Goal: Task Accomplishment & Management: Use online tool/utility

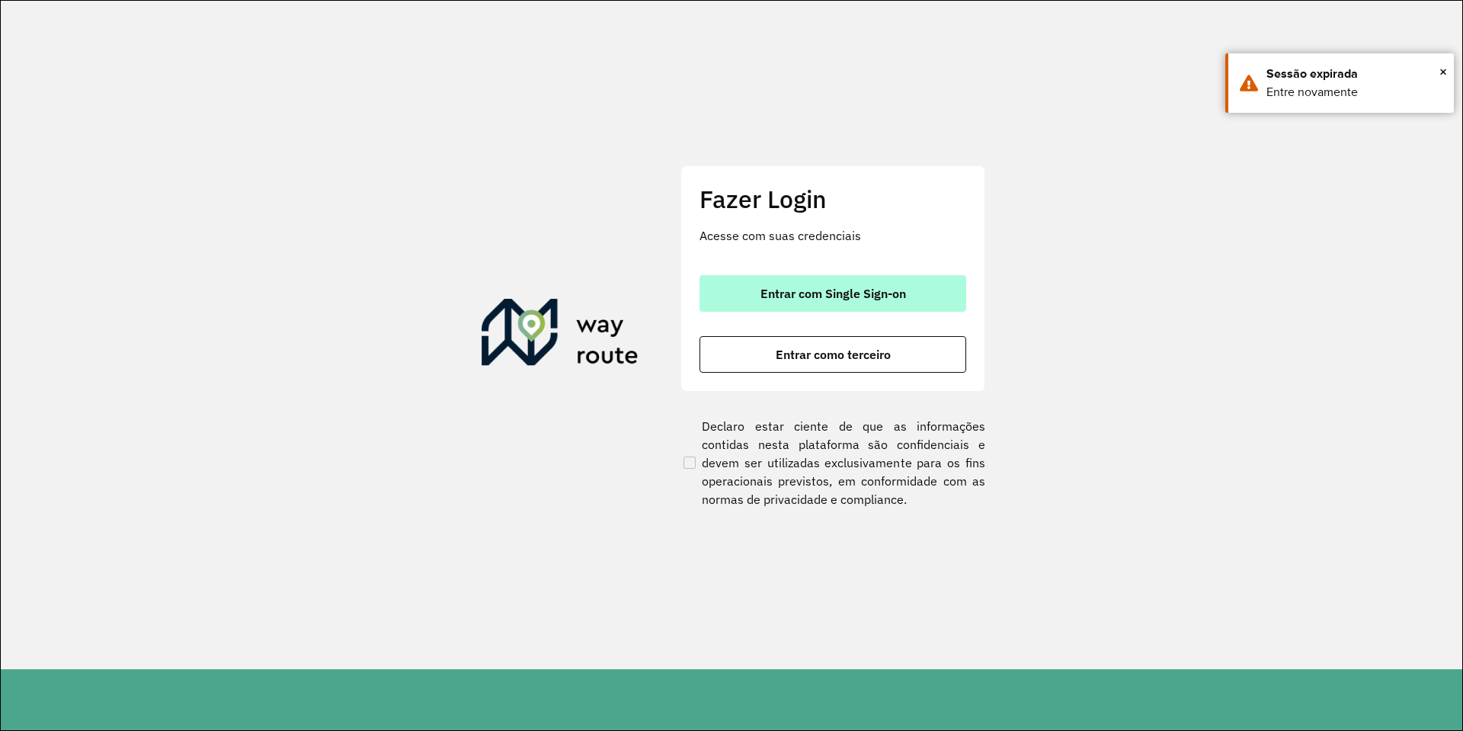
click at [733, 280] on button "Entrar com Single Sign-on" at bounding box center [832, 293] width 267 height 37
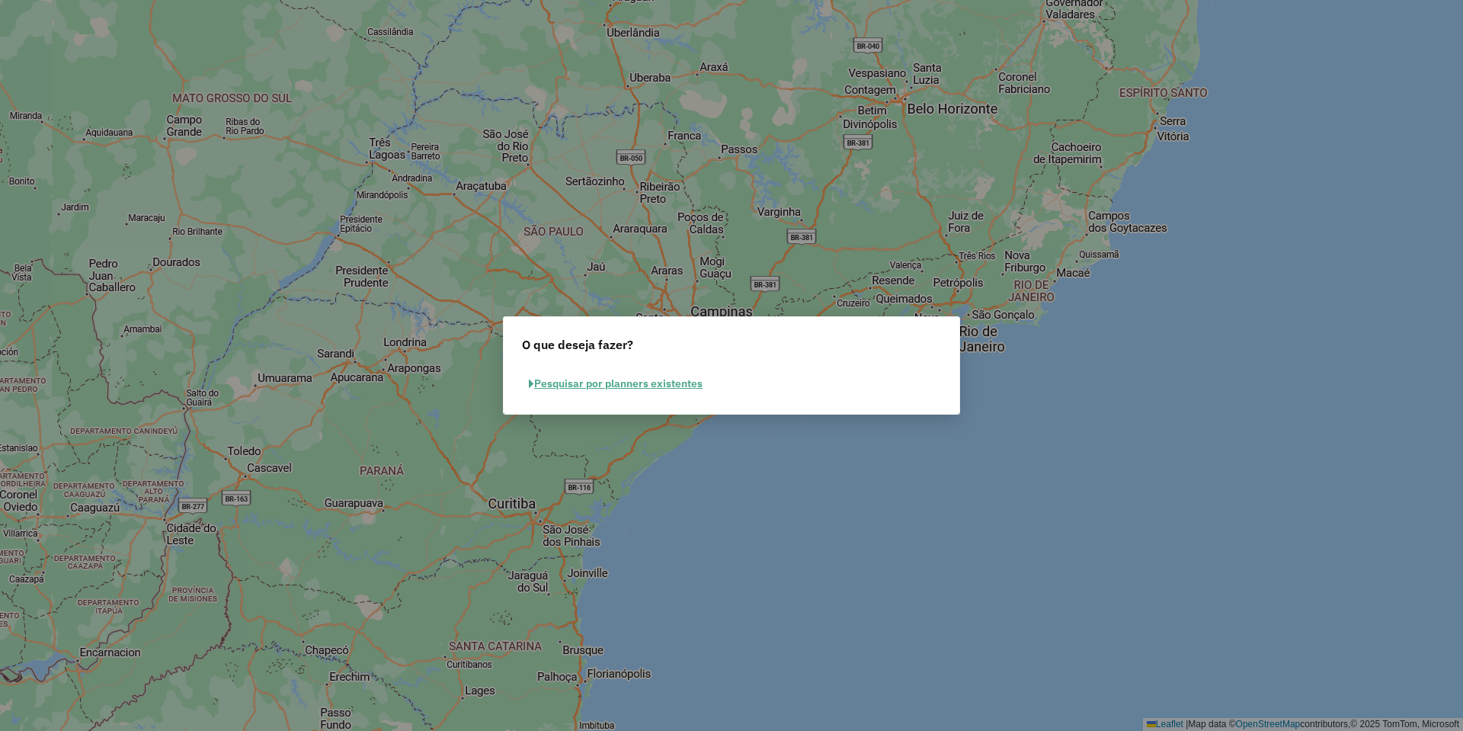
click at [635, 372] on button "Pesquisar por planners existentes" at bounding box center [615, 384] width 187 height 24
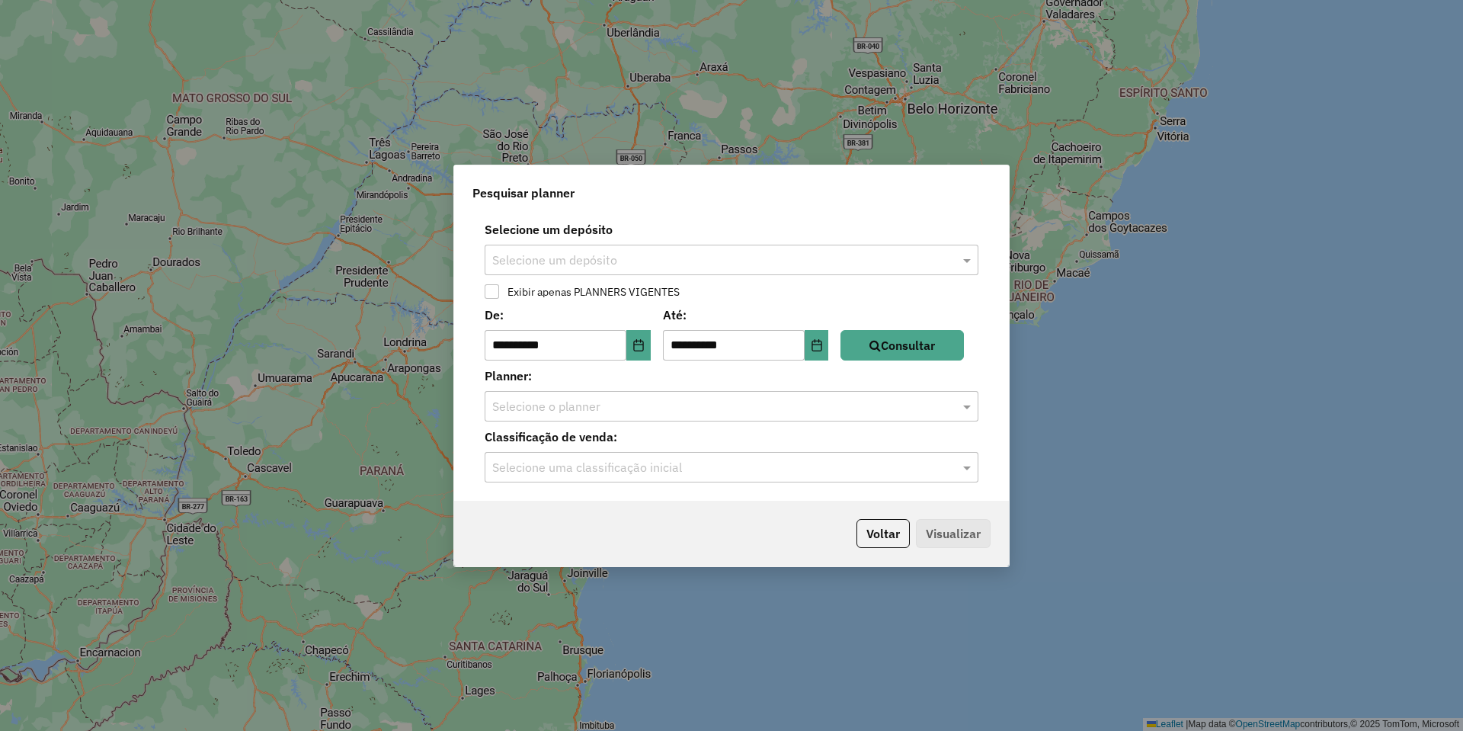
click at [657, 264] on input "text" at bounding box center [716, 260] width 448 height 18
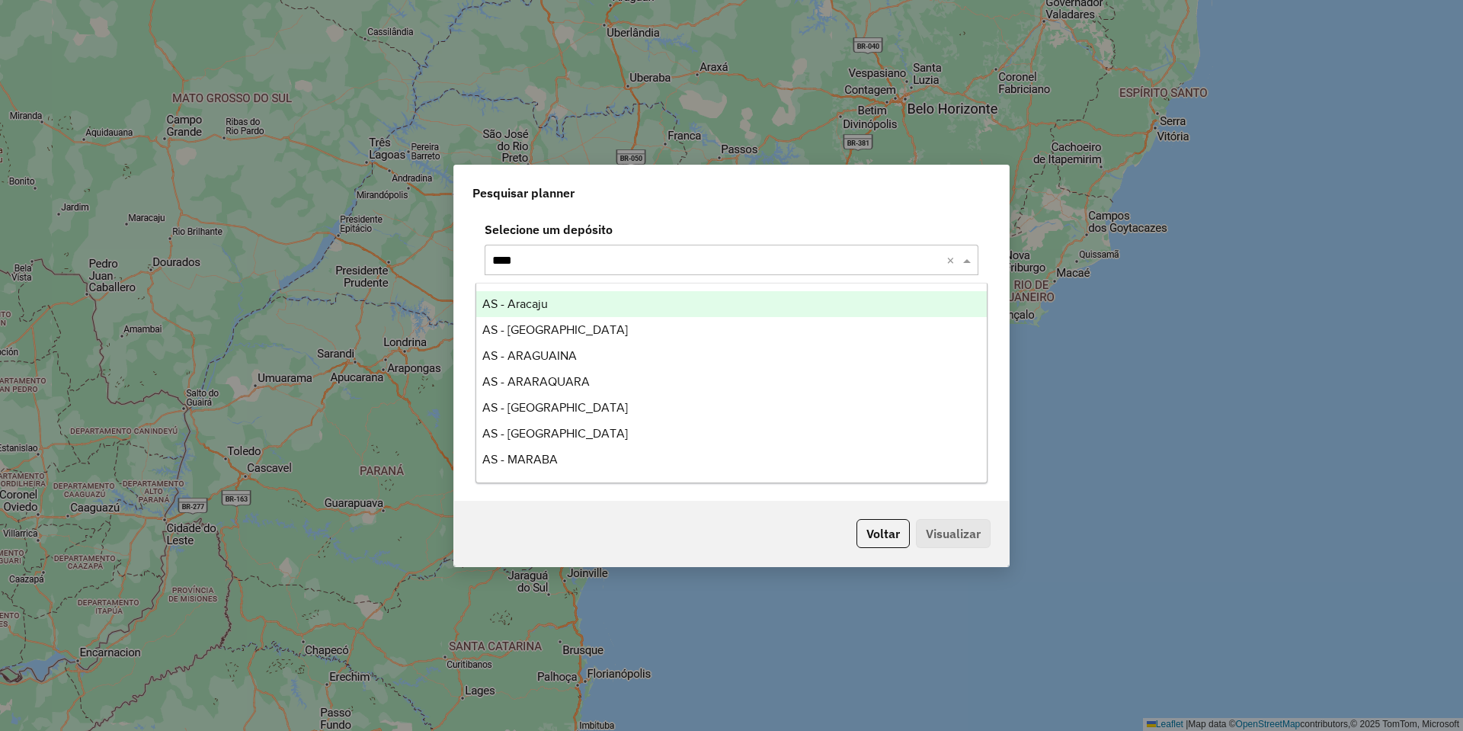
type input "*****"
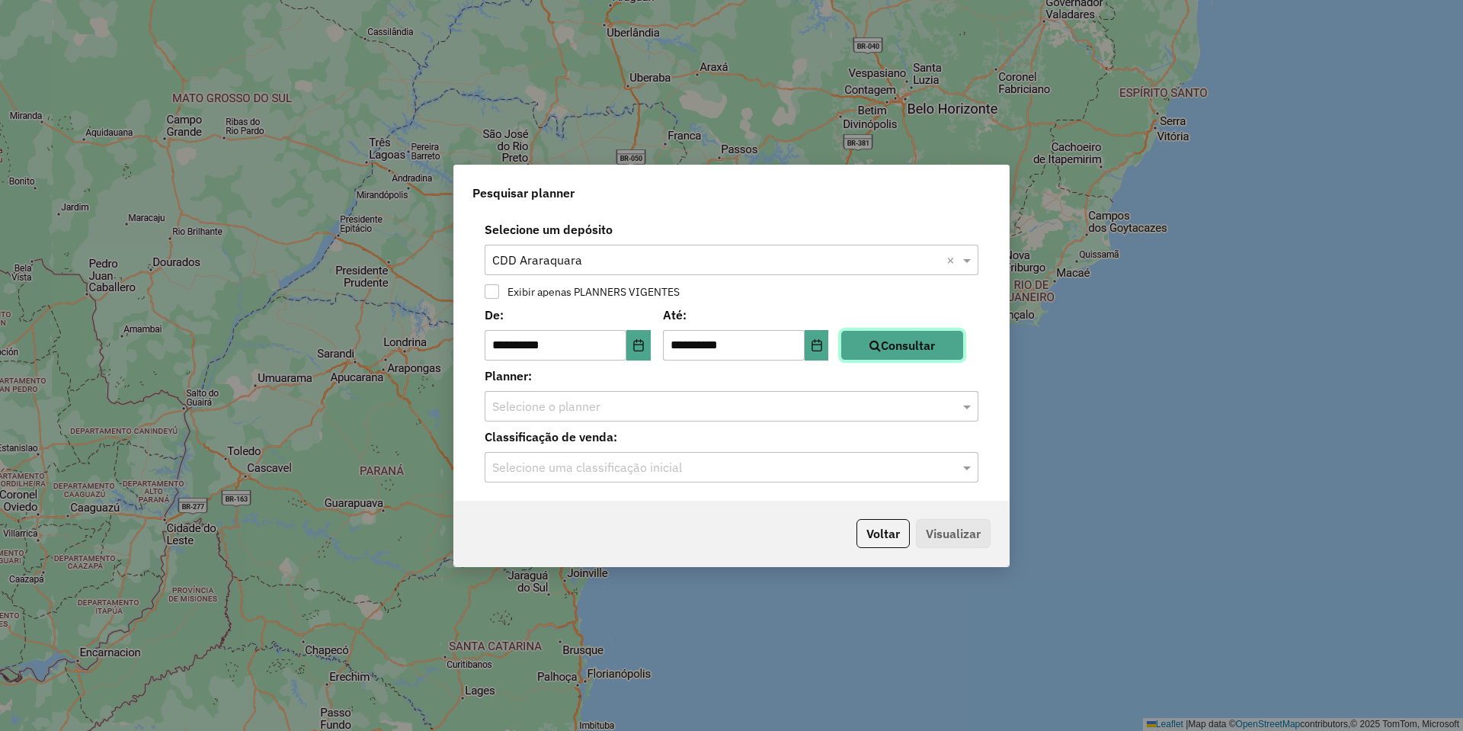
click at [964, 342] on button "Consultar" at bounding box center [901, 345] width 123 height 30
click at [742, 408] on input "text" at bounding box center [716, 407] width 448 height 18
click at [628, 371] on label "Planner:" at bounding box center [731, 376] width 512 height 18
click at [651, 342] on button "Choose Date" at bounding box center [638, 345] width 24 height 30
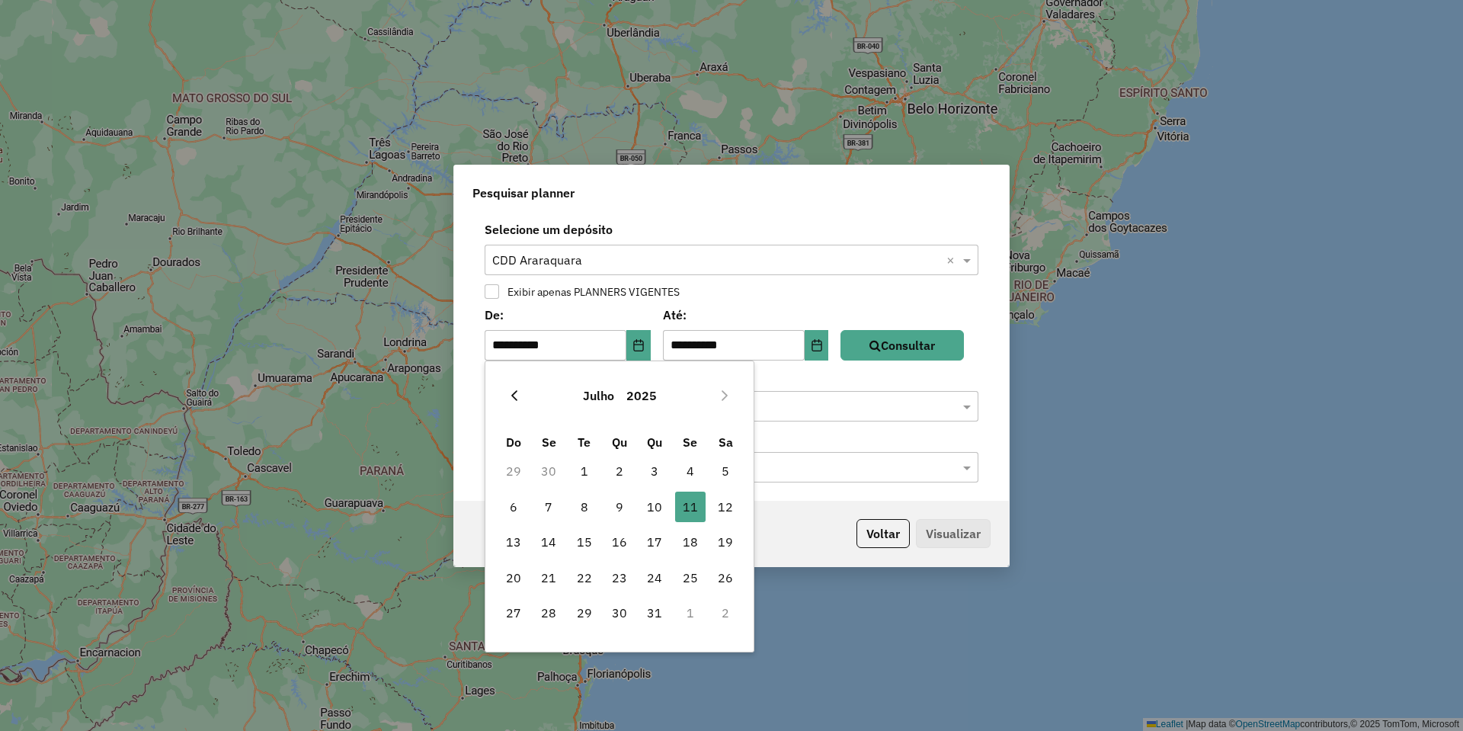
click at [515, 401] on icon "Previous Month" at bounding box center [514, 395] width 12 height 12
click at [664, 472] on span "1" at bounding box center [654, 471] width 30 height 30
type input "**********"
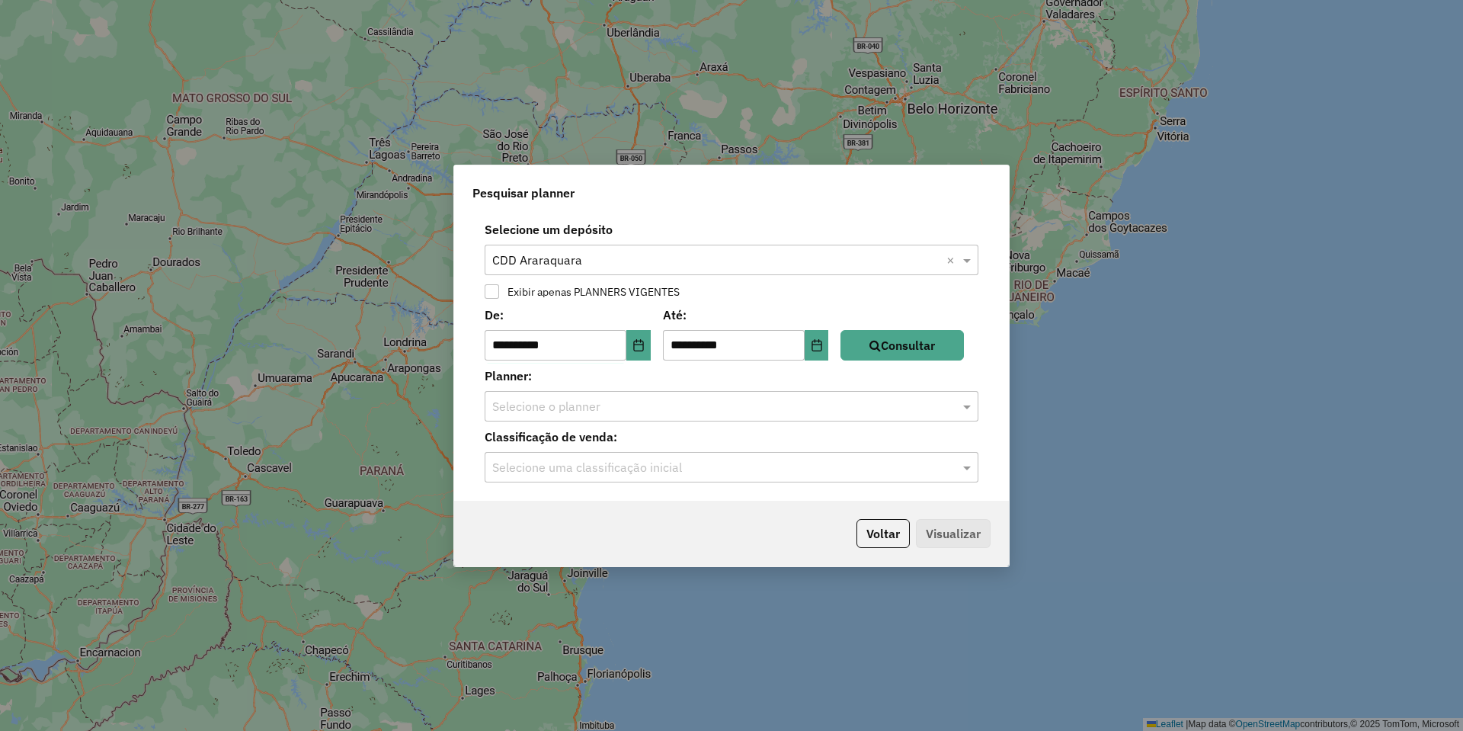
drag, startPoint x: 776, startPoint y: 386, endPoint x: 764, endPoint y: 407, distance: 23.5
click at [777, 386] on div "Planner: Selecione o planner" at bounding box center [731, 394] width 536 height 55
click at [764, 407] on input "text" at bounding box center [716, 407] width 448 height 18
click at [911, 363] on div "**********" at bounding box center [731, 357] width 555 height 286
click at [927, 341] on button "Consultar" at bounding box center [901, 345] width 123 height 30
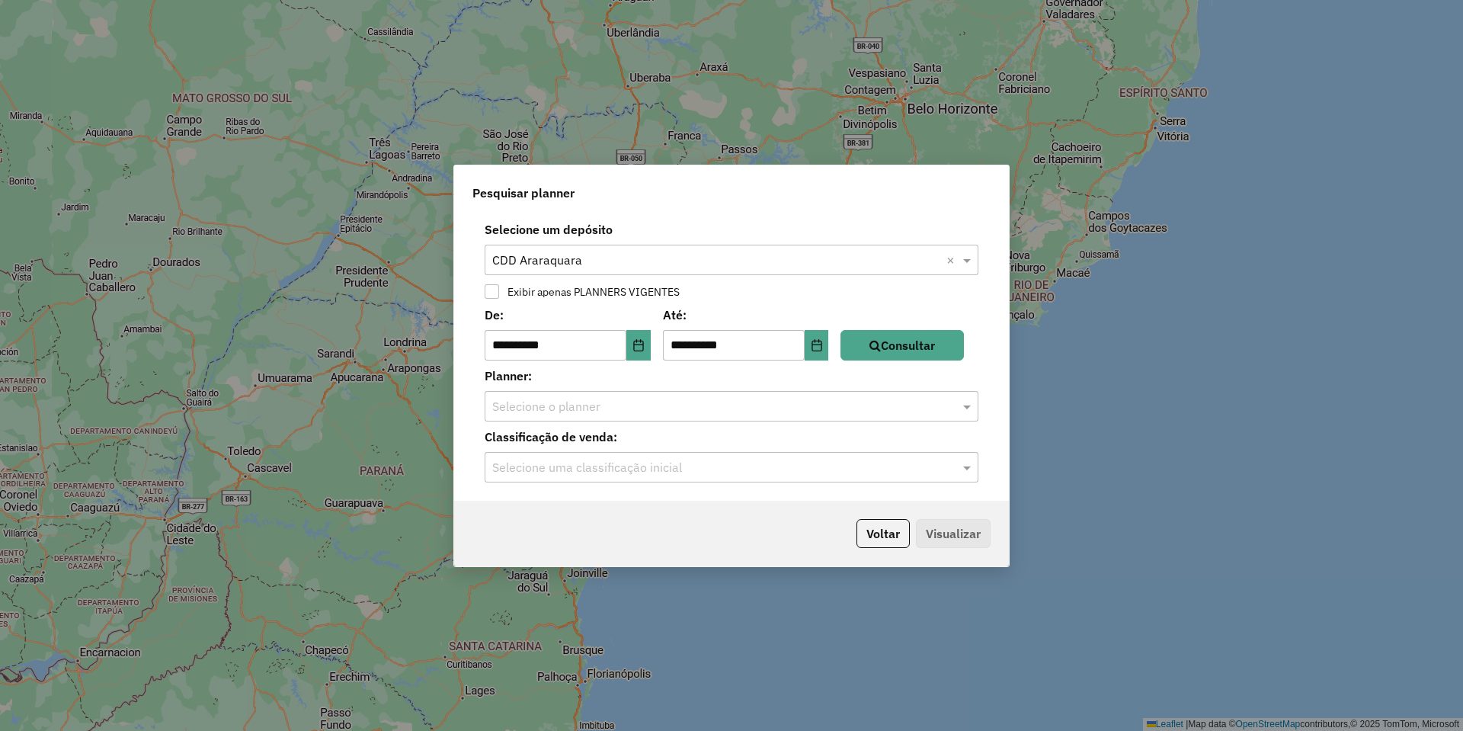
click at [852, 411] on input "text" at bounding box center [716, 407] width 448 height 18
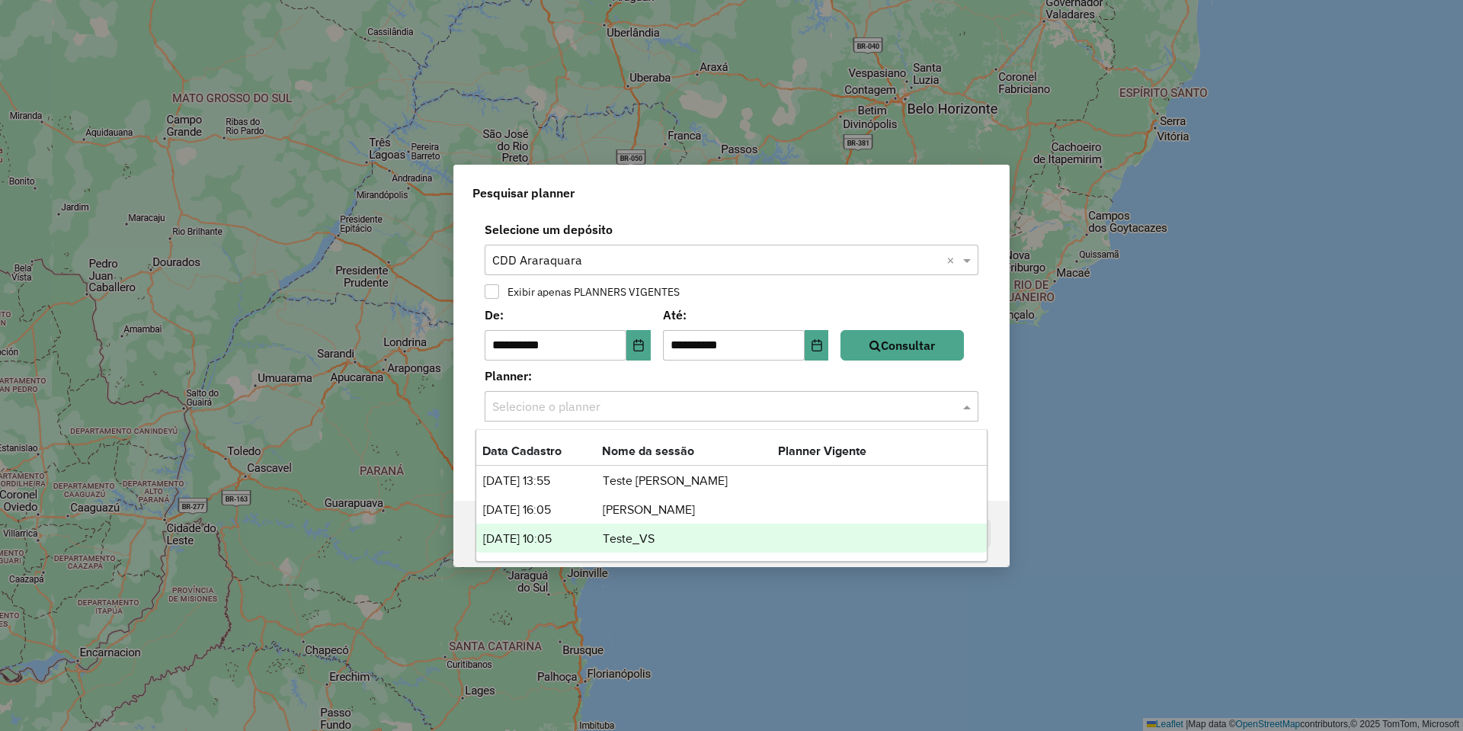
click at [668, 534] on td "Teste_VS" at bounding box center [690, 539] width 176 height 20
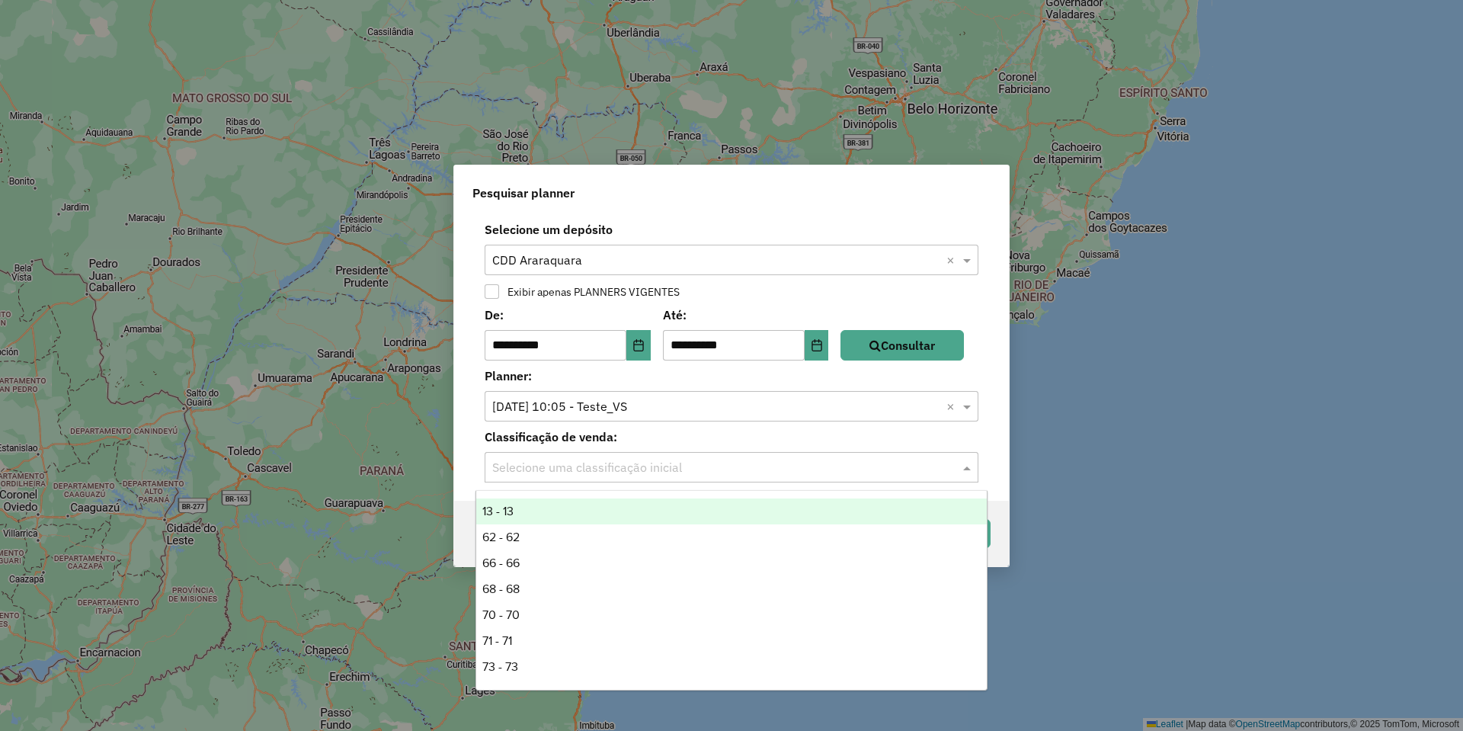
click at [674, 469] on input "text" at bounding box center [716, 468] width 448 height 18
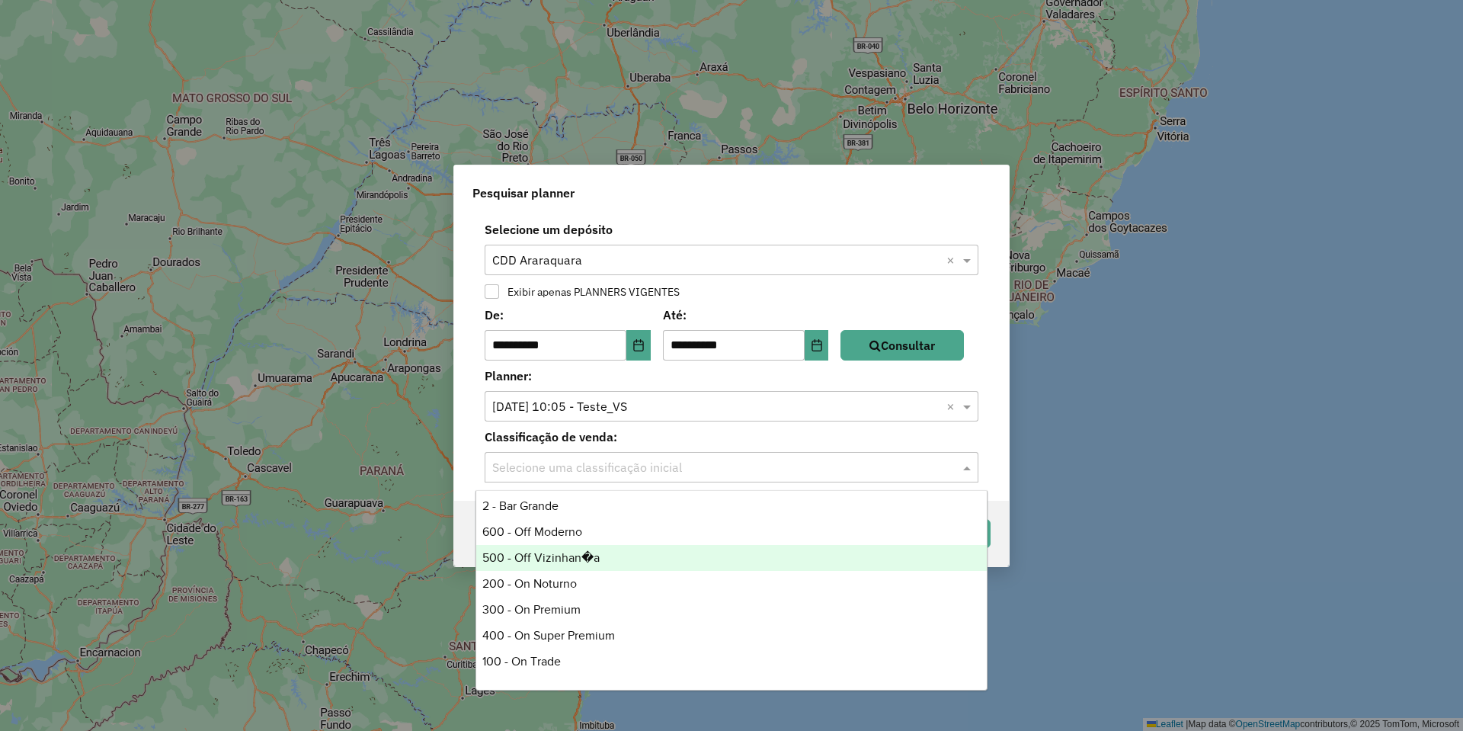
scroll to position [184, 0]
click at [576, 565] on div "600 - Off Moderno" at bounding box center [731, 561] width 511 height 26
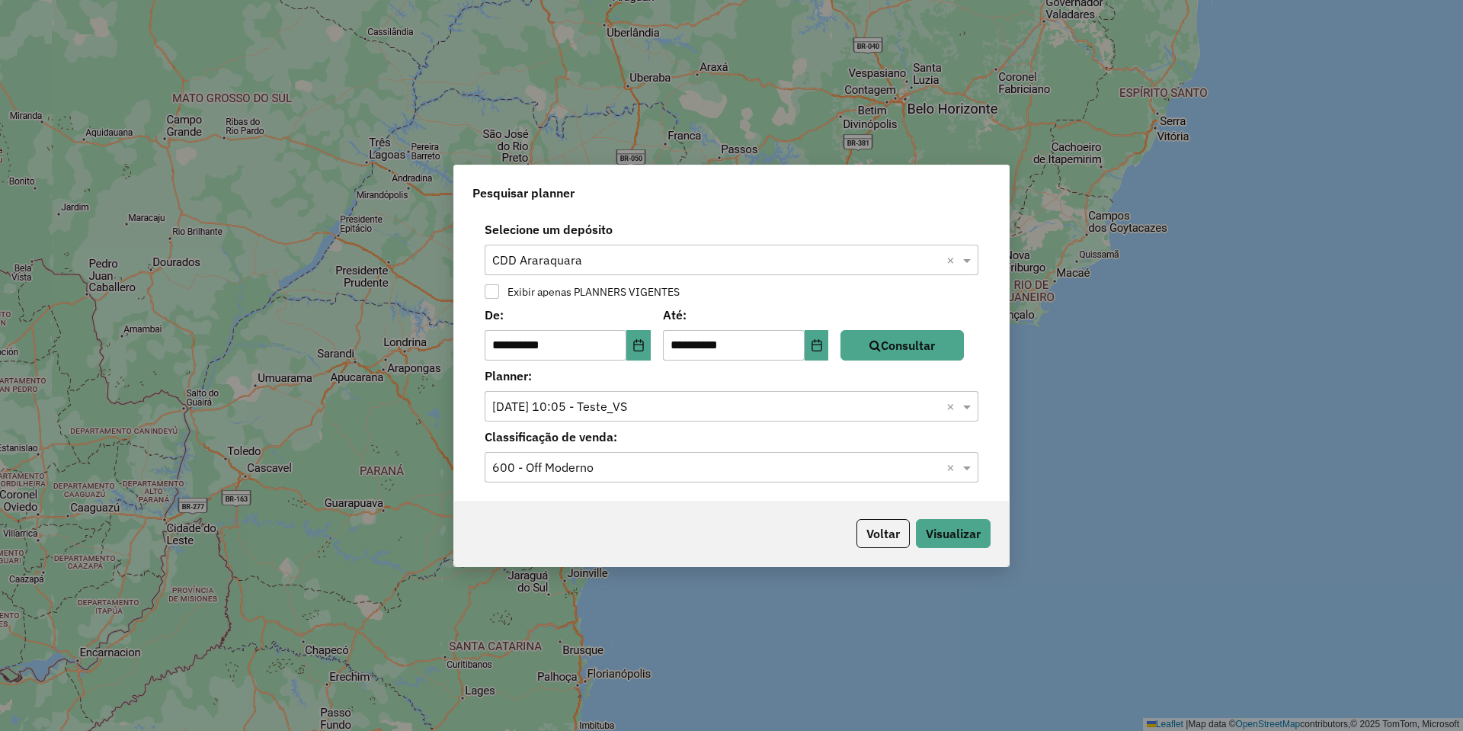
click at [705, 513] on div "Voltar Visualizar" at bounding box center [731, 534] width 555 height 66
click at [954, 530] on button "Visualizar" at bounding box center [953, 533] width 75 height 29
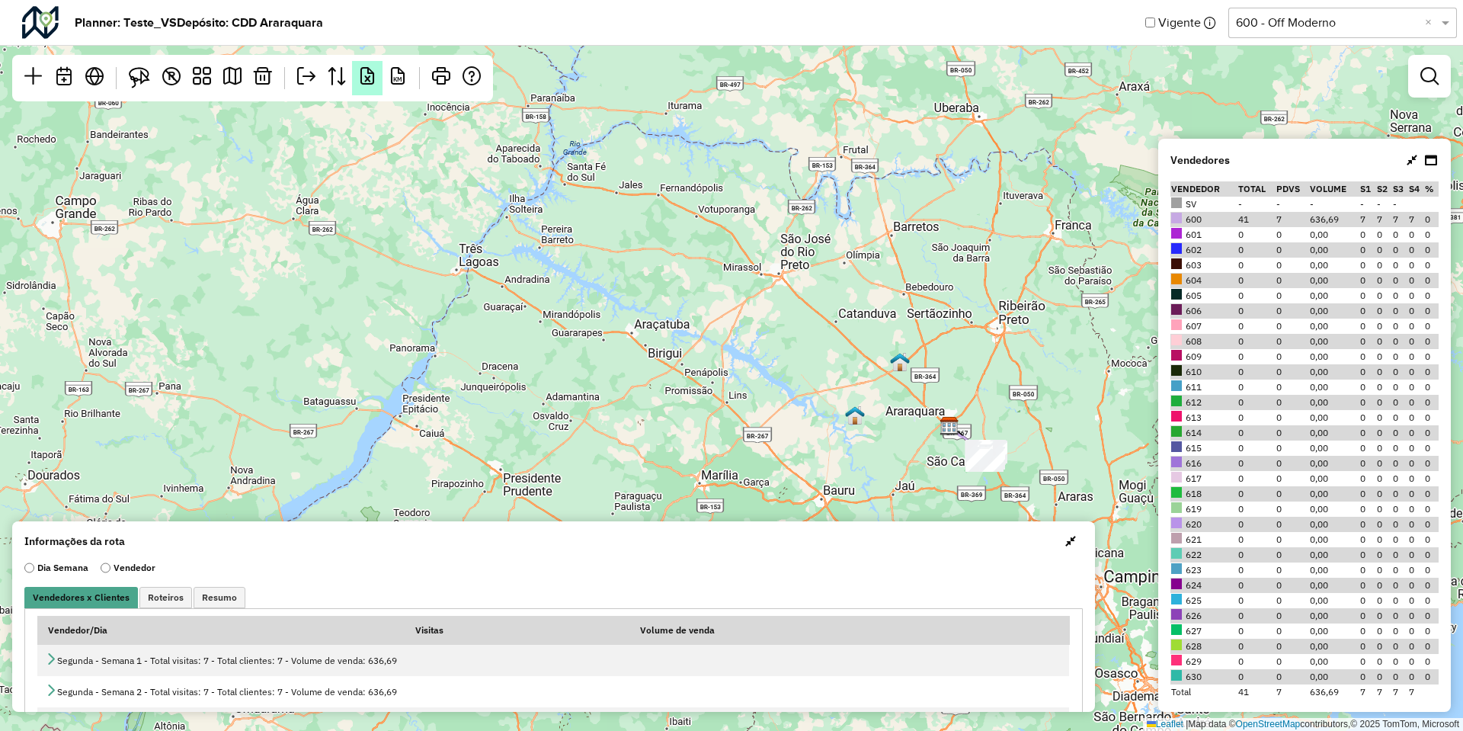
click at [378, 88] on link at bounding box center [367, 78] width 30 height 34
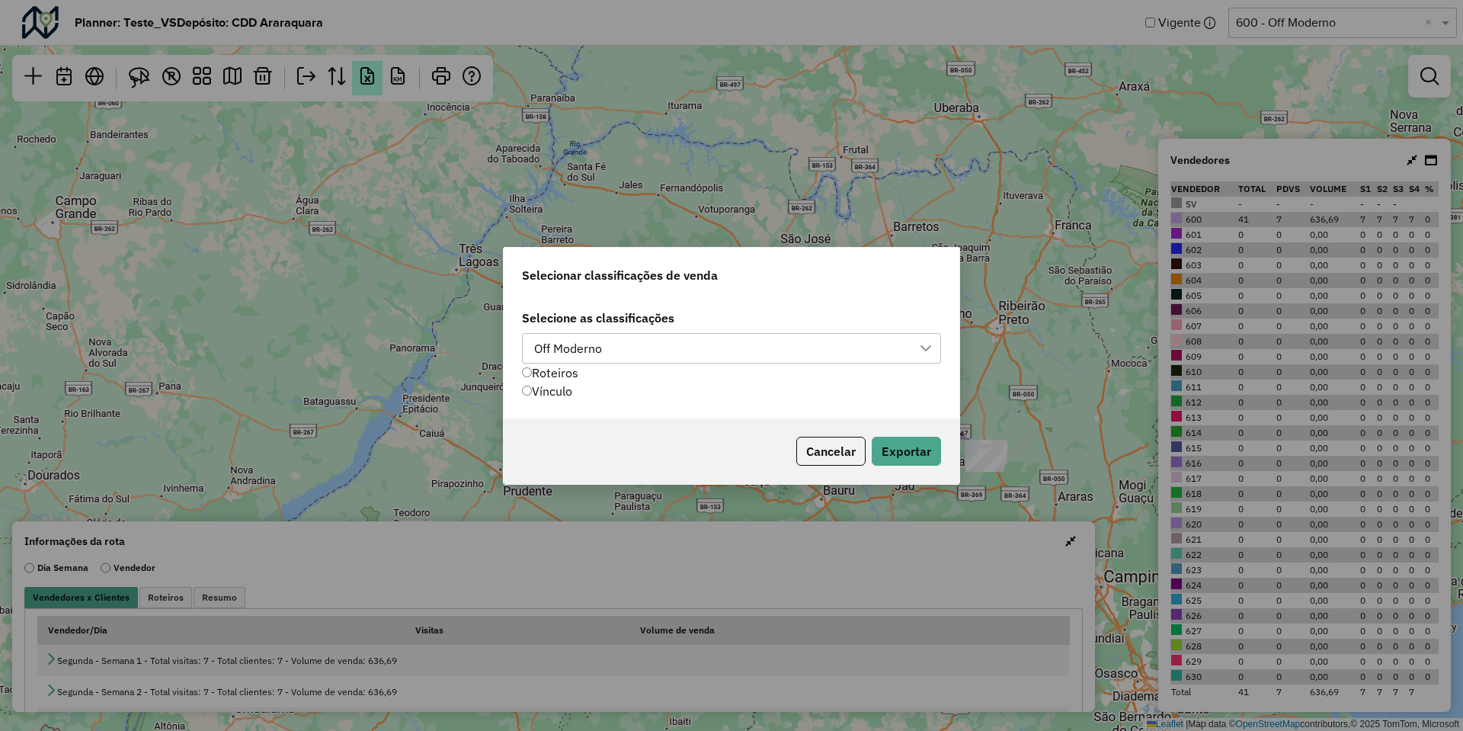
scroll to position [11, 69]
click at [613, 357] on div "Off Moderno" at bounding box center [720, 348] width 383 height 29
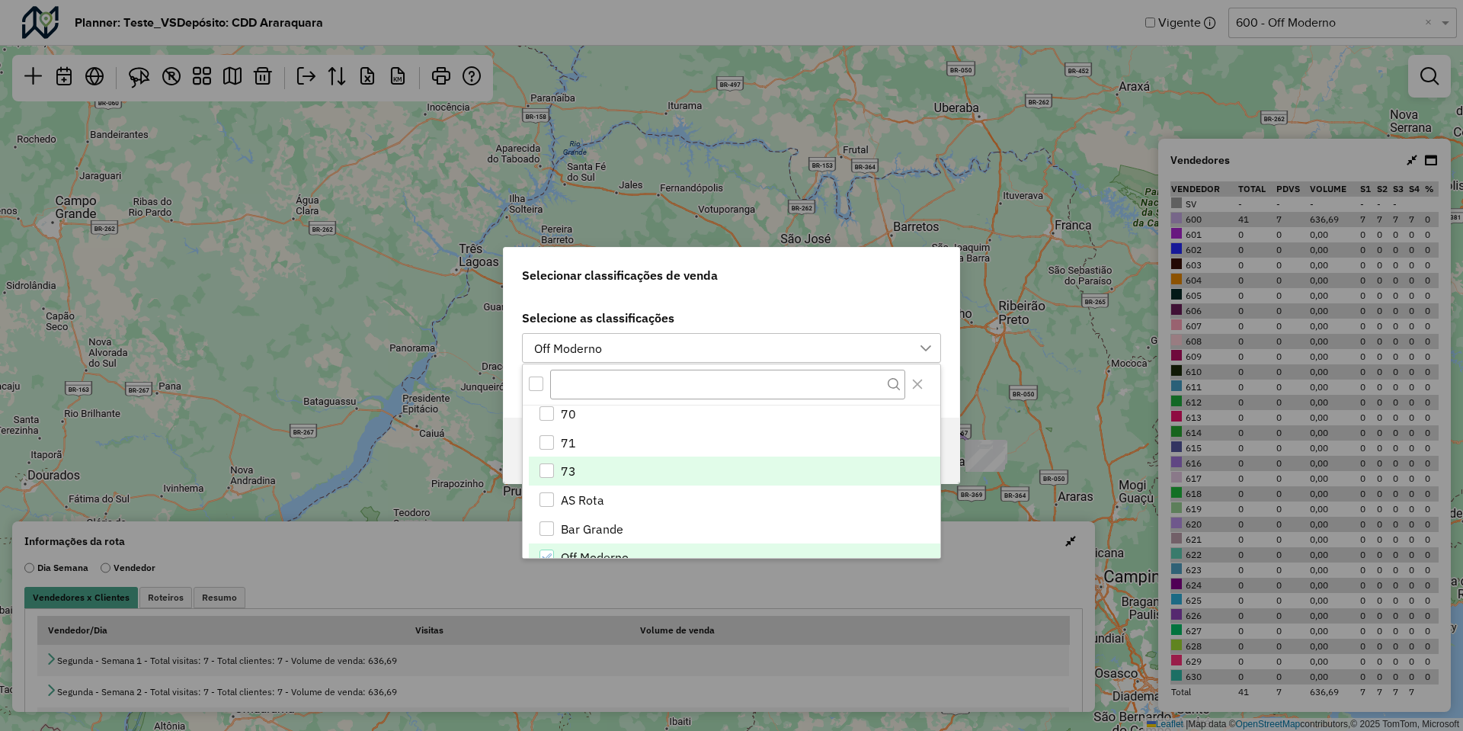
scroll to position [236, 0]
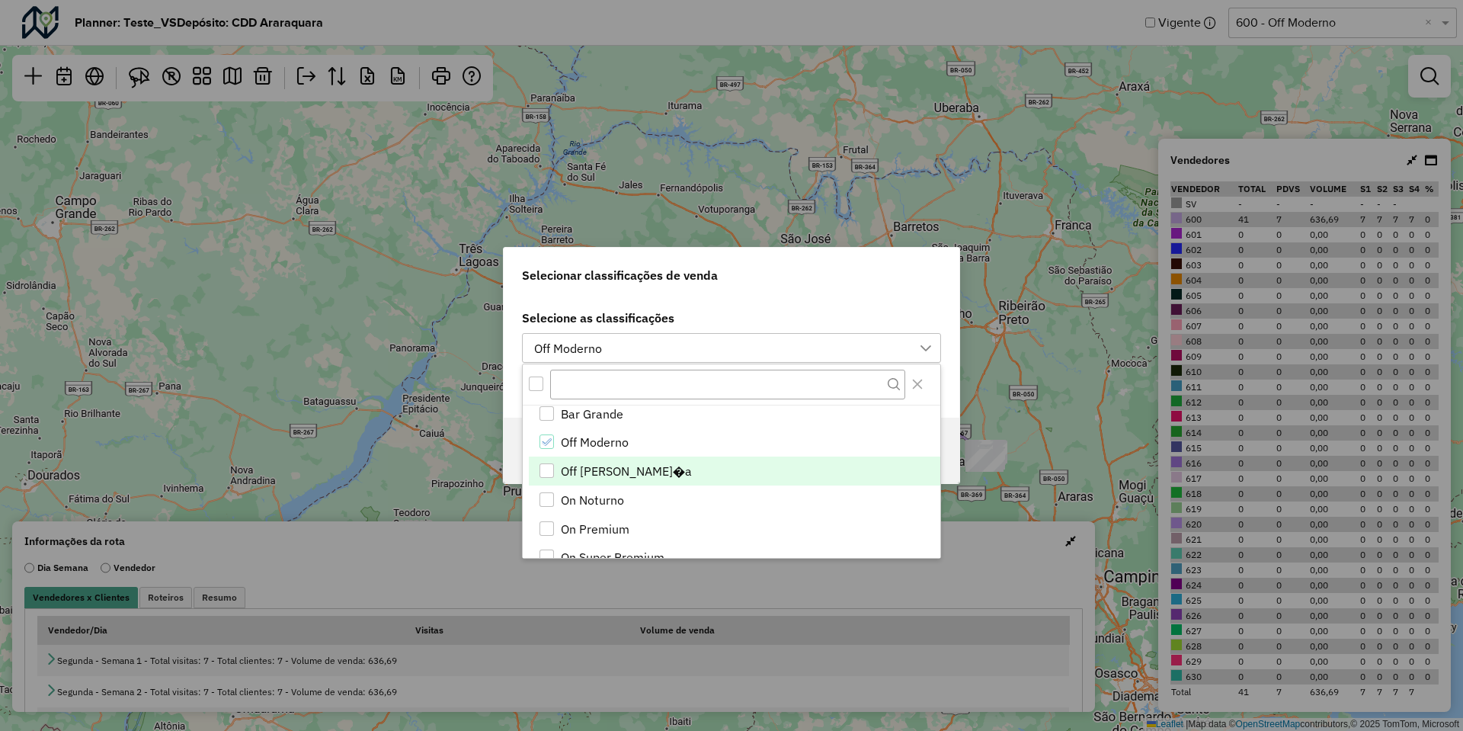
click at [625, 458] on li "Off Vizinhan�a" at bounding box center [734, 470] width 411 height 29
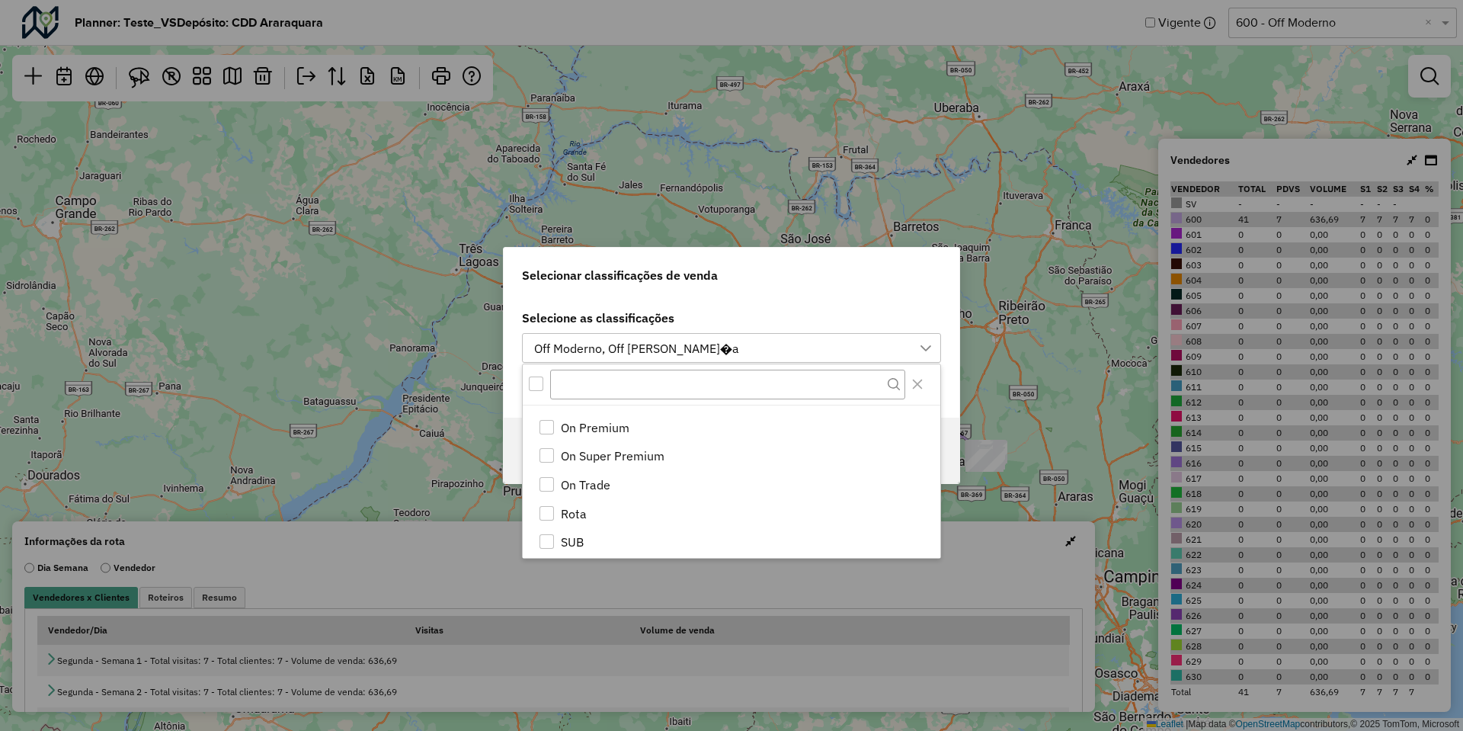
scroll to position [338, 0]
click at [646, 424] on li "On Premium" at bounding box center [734, 426] width 411 height 29
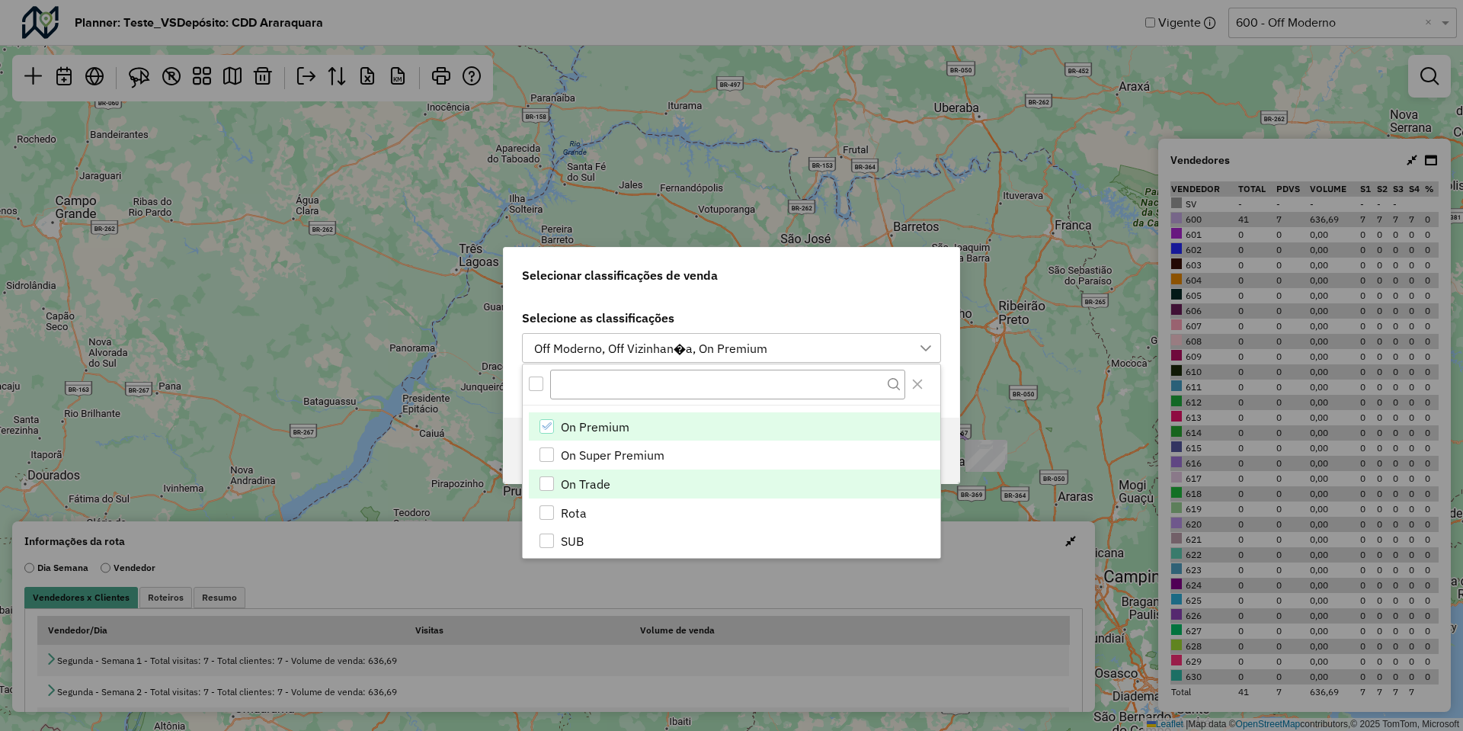
click at [631, 489] on li "On Trade" at bounding box center [734, 483] width 411 height 29
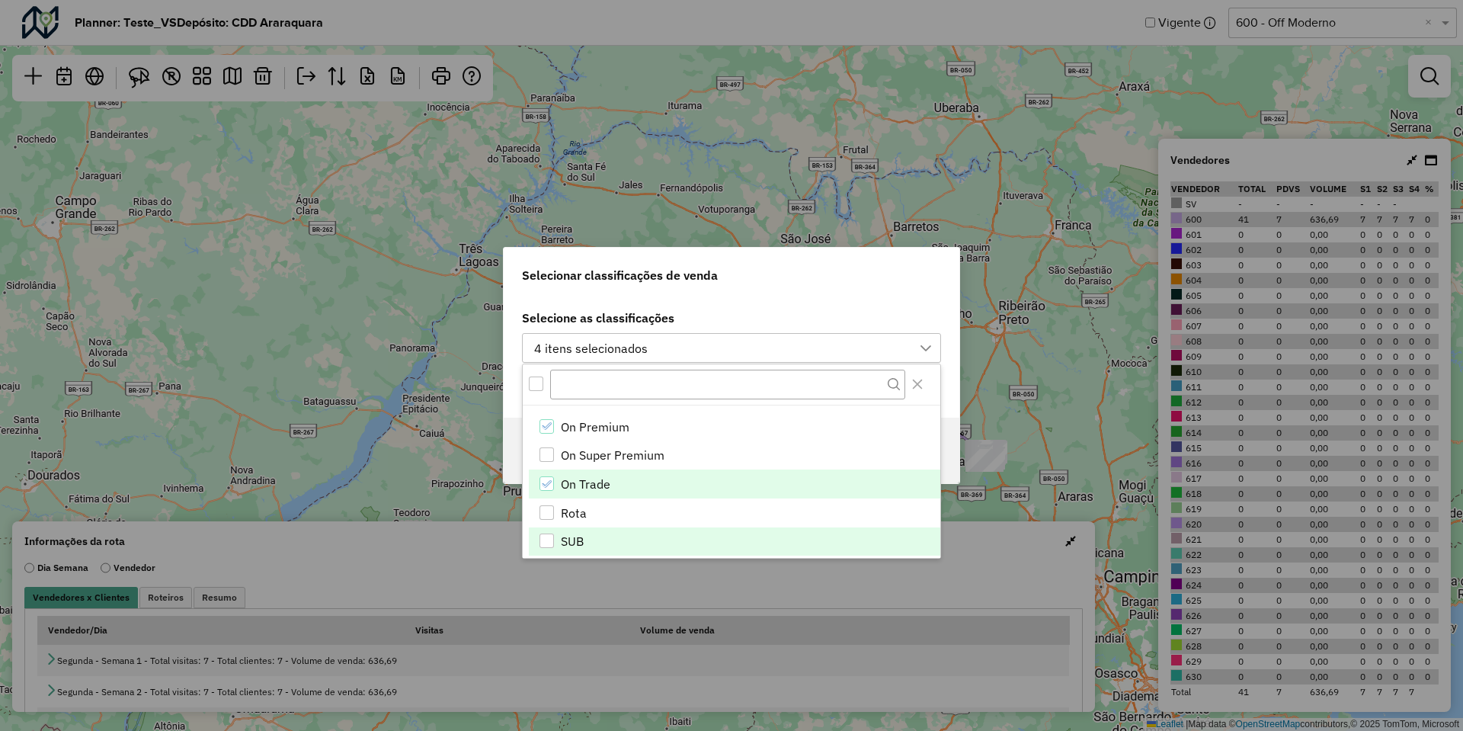
click at [609, 534] on li "SUB" at bounding box center [734, 541] width 411 height 29
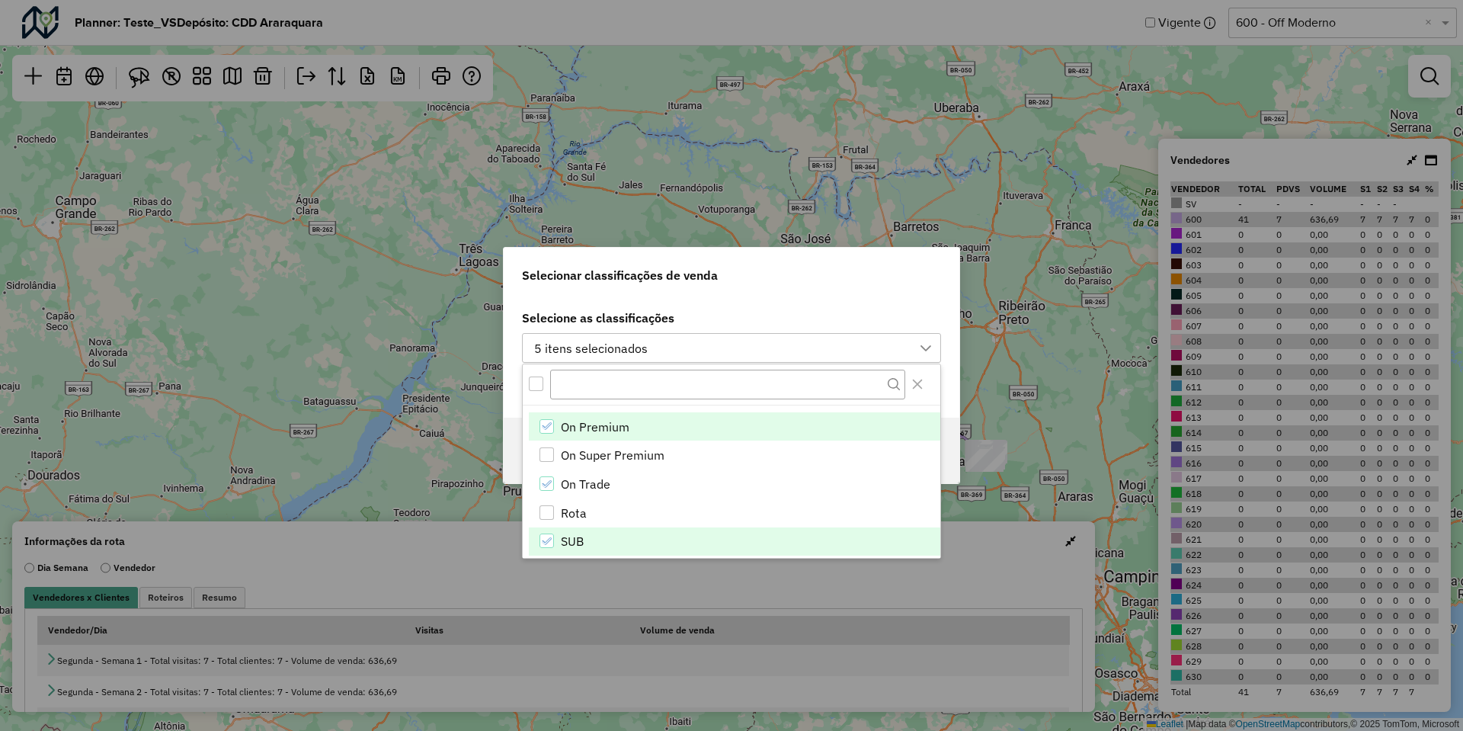
scroll to position [440, 0]
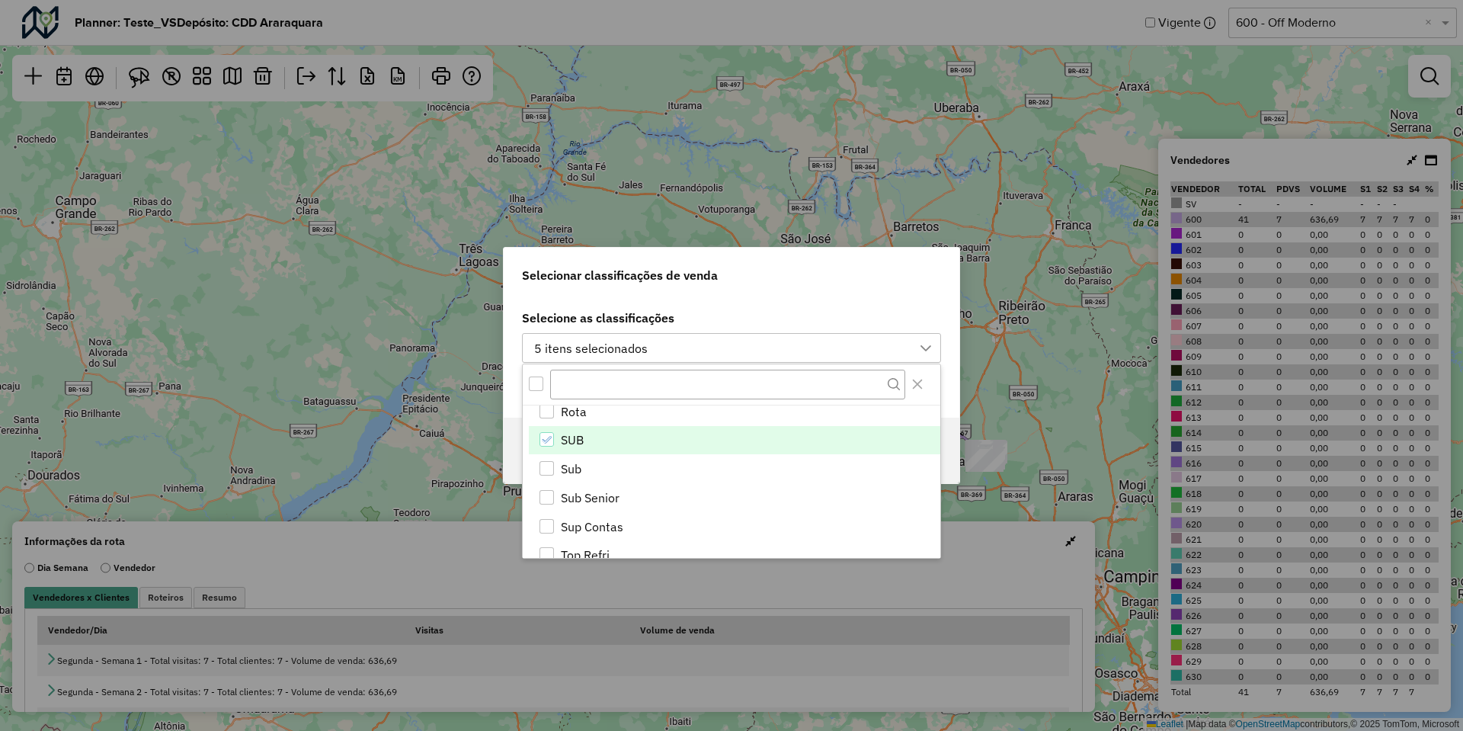
click at [596, 450] on li "SUB" at bounding box center [734, 440] width 411 height 29
click at [591, 462] on li "Sub" at bounding box center [734, 468] width 411 height 29
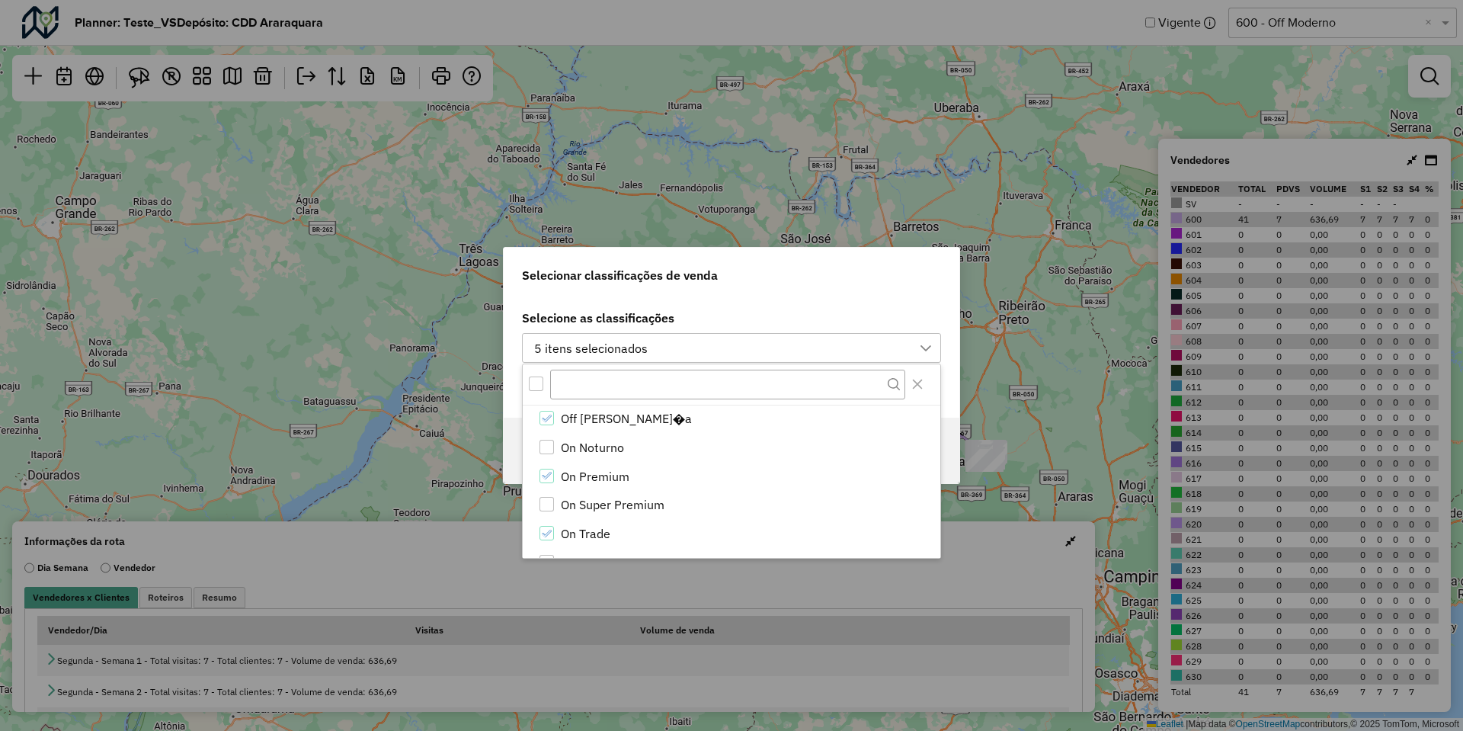
scroll to position [187, 0]
click at [758, 313] on label "Selecione as classificações" at bounding box center [731, 318] width 419 height 18
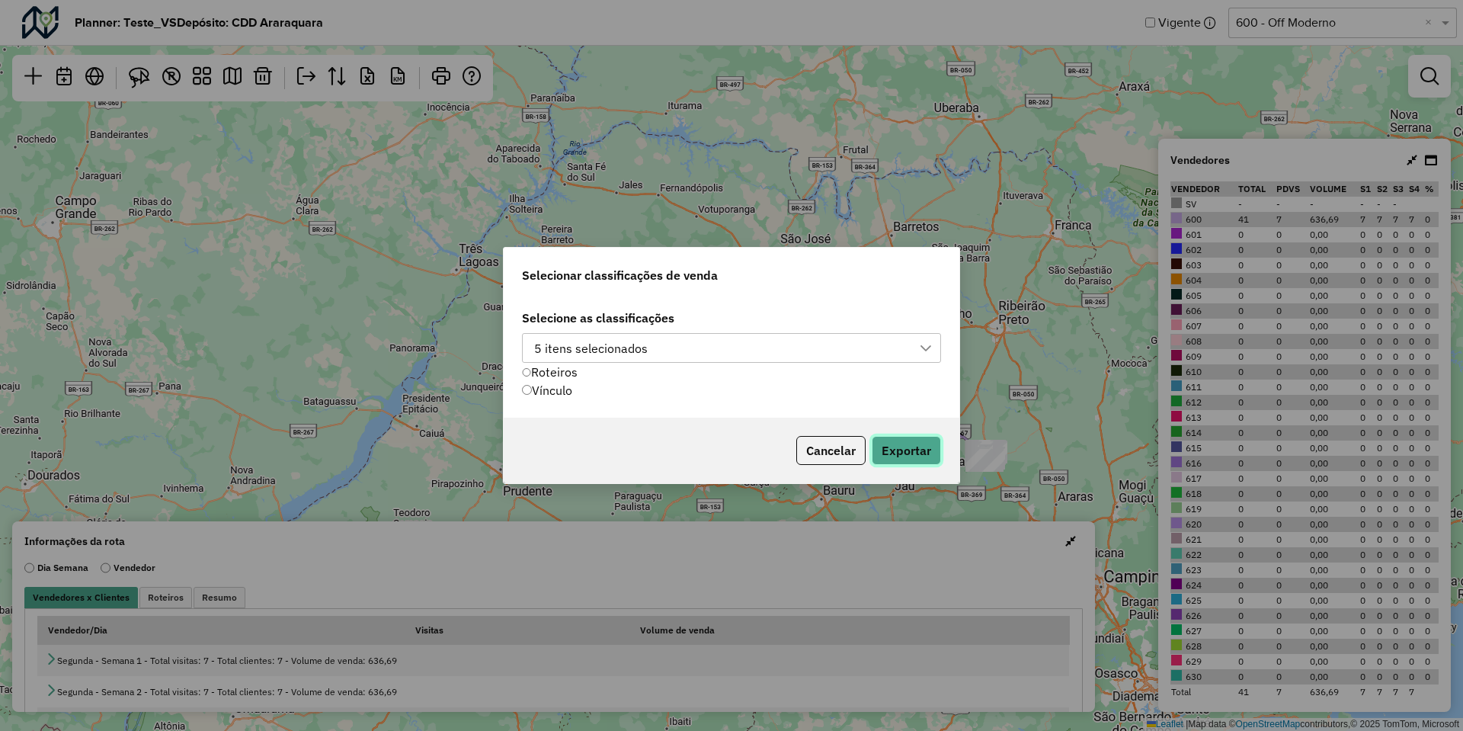
click at [892, 451] on button "Exportar" at bounding box center [906, 450] width 69 height 29
click at [871, 39] on div "Selecionar classificações de venda Selecione as classificações 5 itens selecion…" at bounding box center [731, 365] width 1463 height 731
click at [861, 450] on button "Cancelar" at bounding box center [830, 450] width 69 height 29
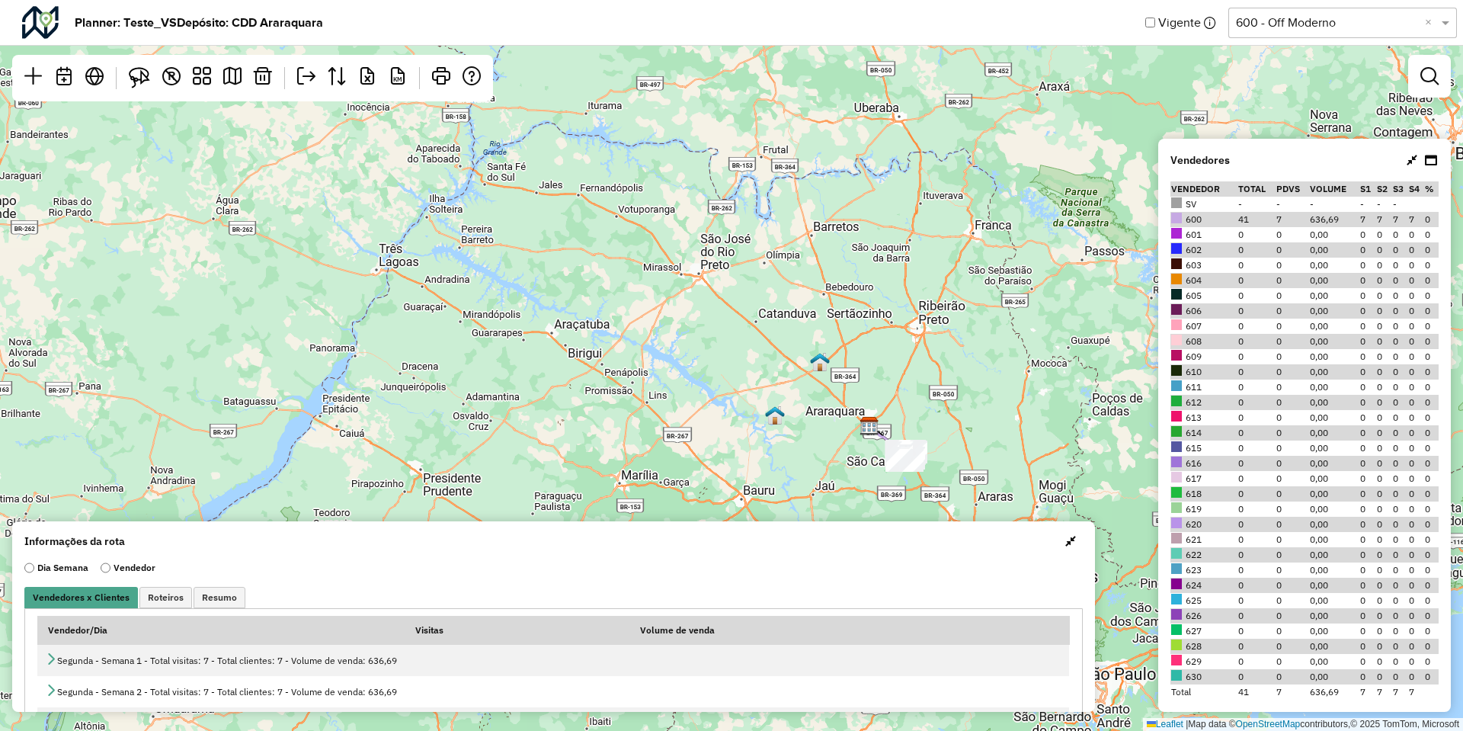
drag, startPoint x: 894, startPoint y: 303, endPoint x: 734, endPoint y: 297, distance: 160.1
click at [734, 297] on div "Leaflet | Map data © OpenStreetMap contributors,© 2025 TomTom, Microsoft" at bounding box center [731, 365] width 1463 height 731
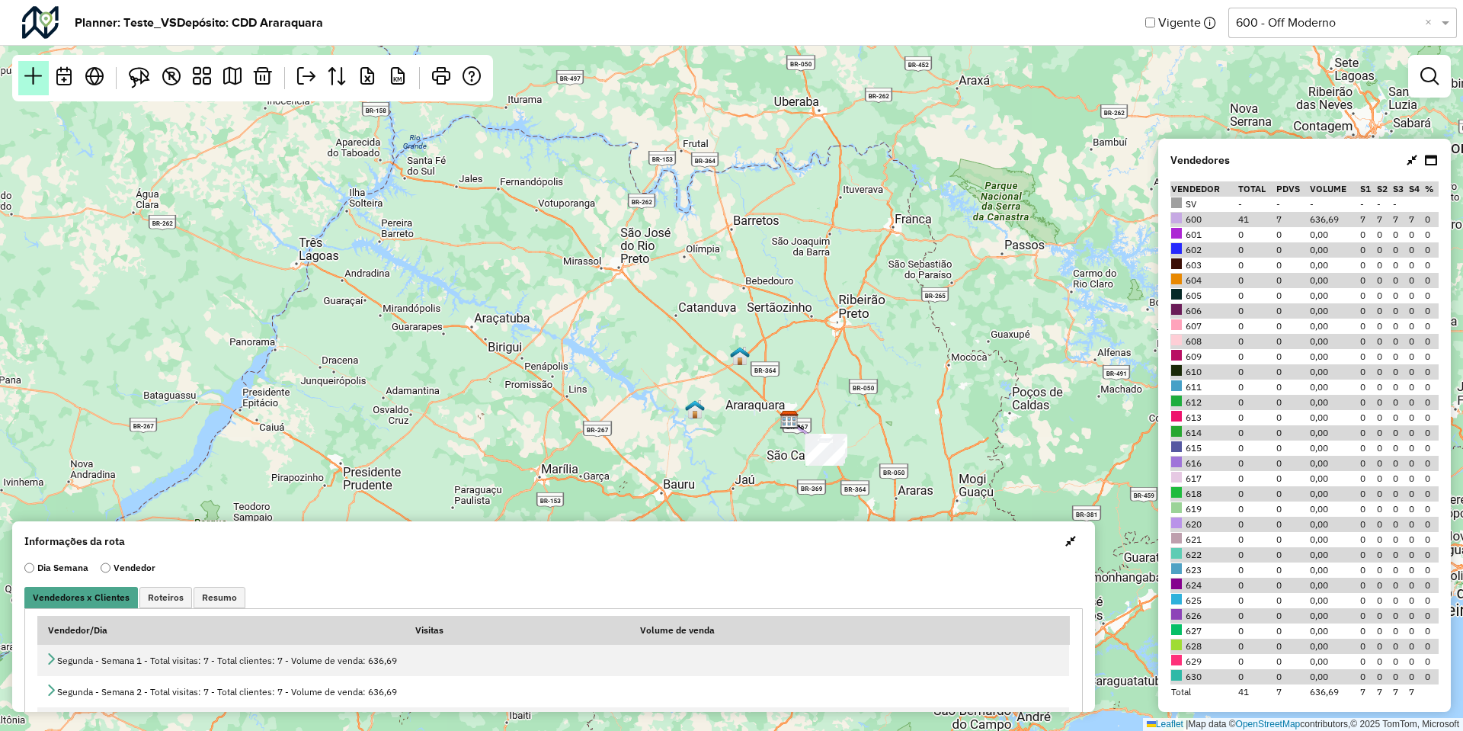
click at [34, 81] on em at bounding box center [33, 76] width 18 height 18
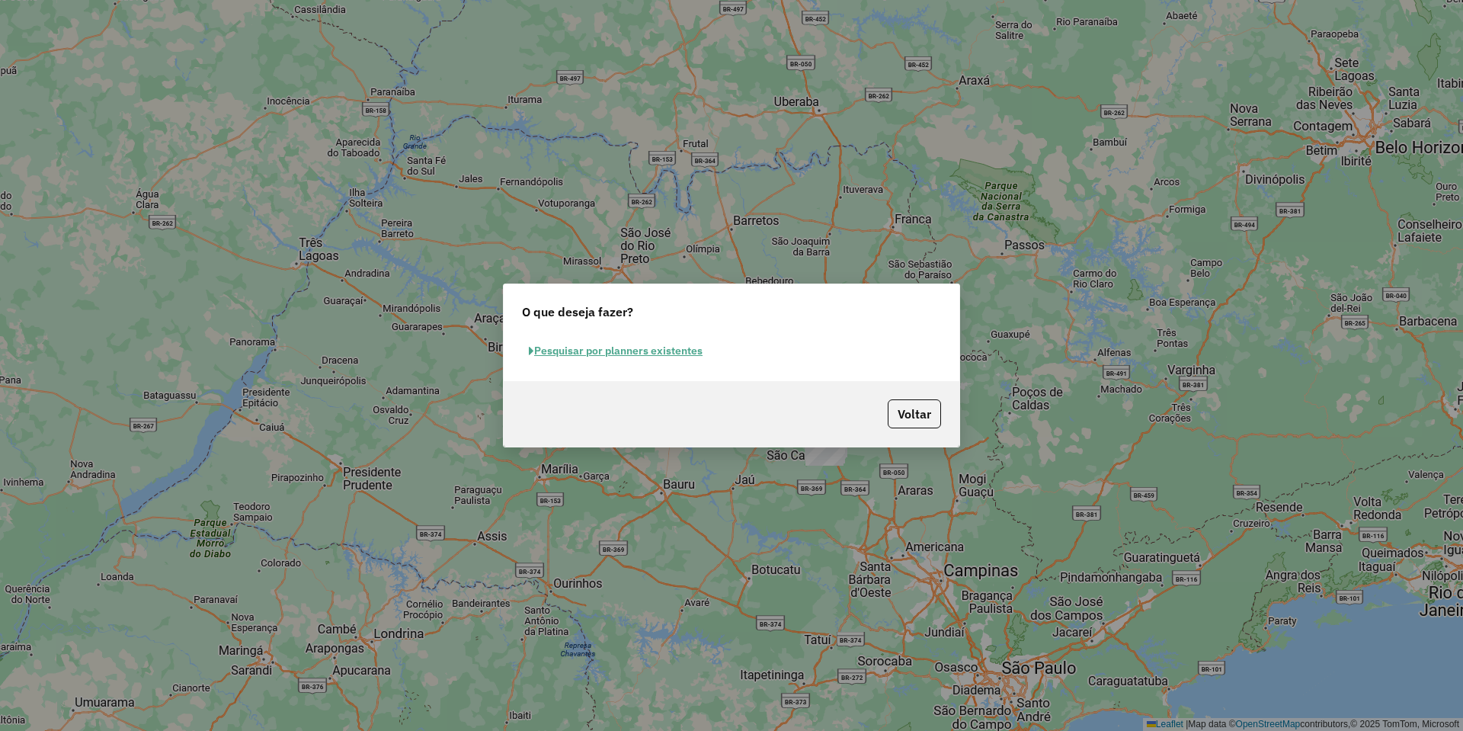
click at [683, 348] on button "Pesquisar por planners existentes" at bounding box center [615, 351] width 187 height 24
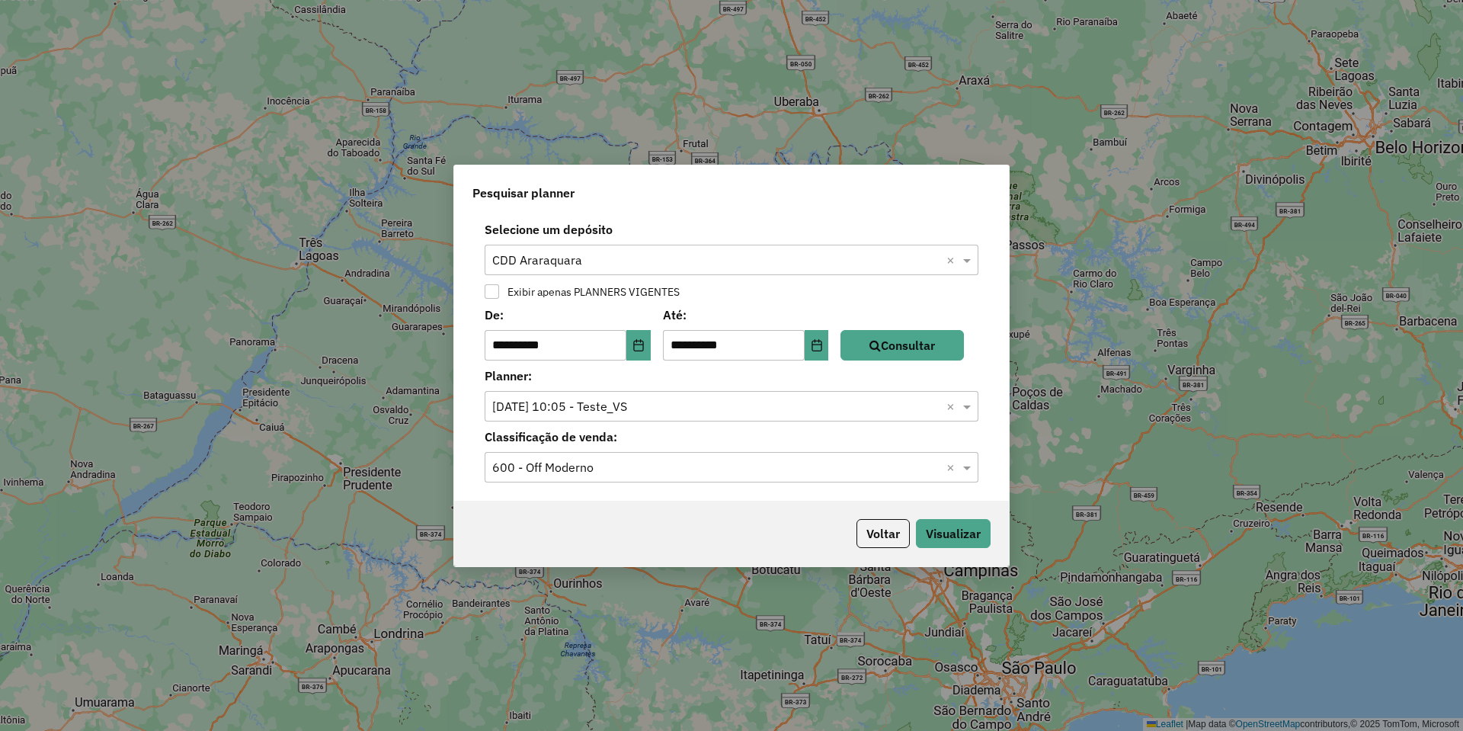
click at [671, 262] on input "text" at bounding box center [716, 260] width 448 height 18
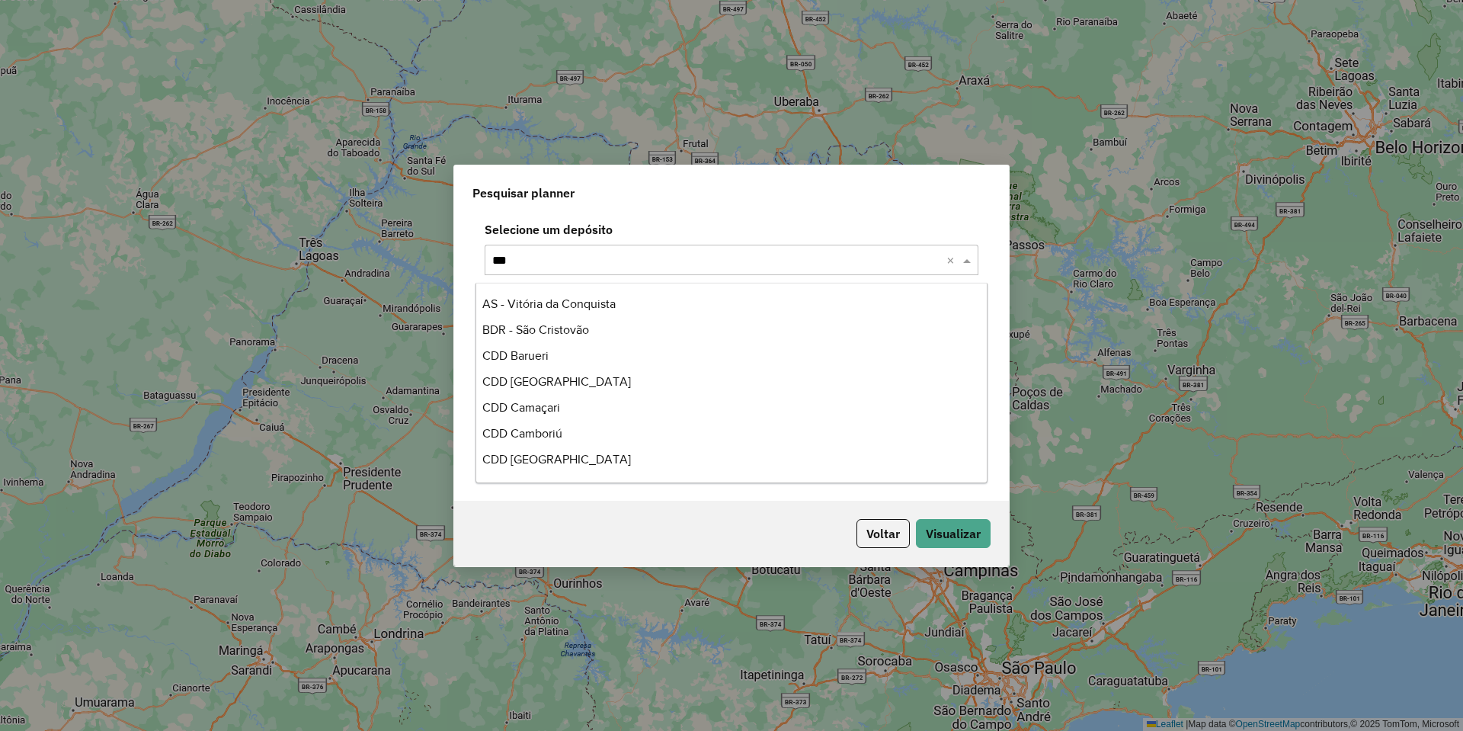
scroll to position [0, 0]
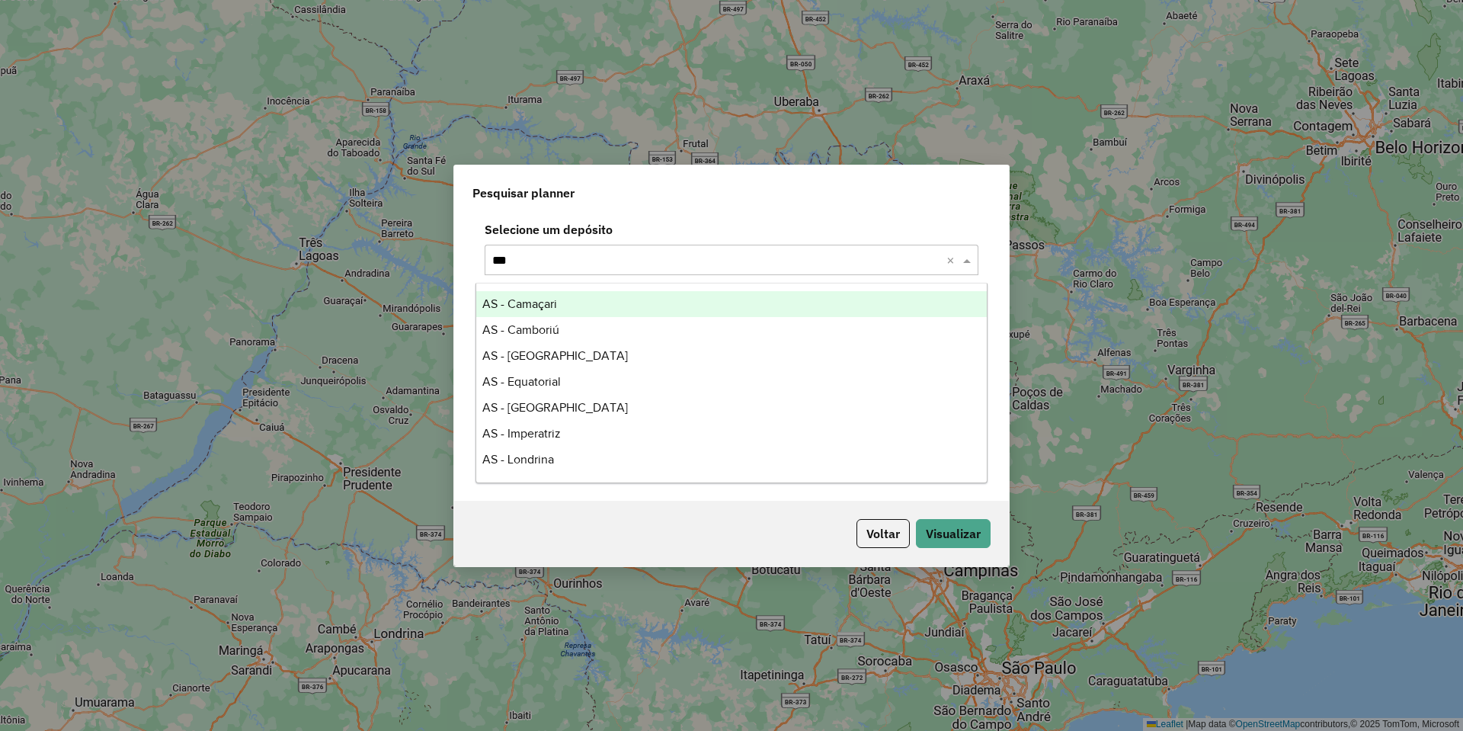
type input "****"
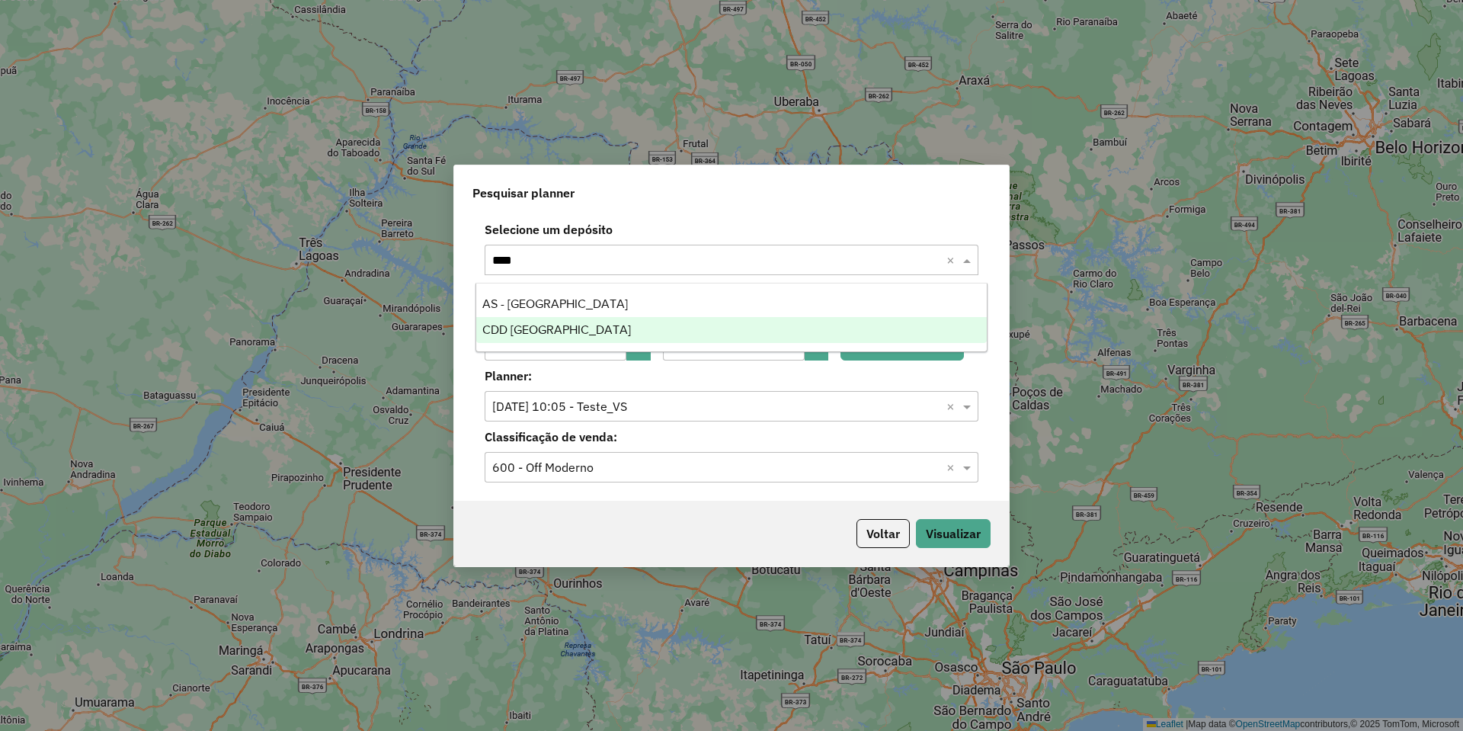
click at [658, 318] on div "CDD Ribeirão Preto" at bounding box center [731, 330] width 511 height 26
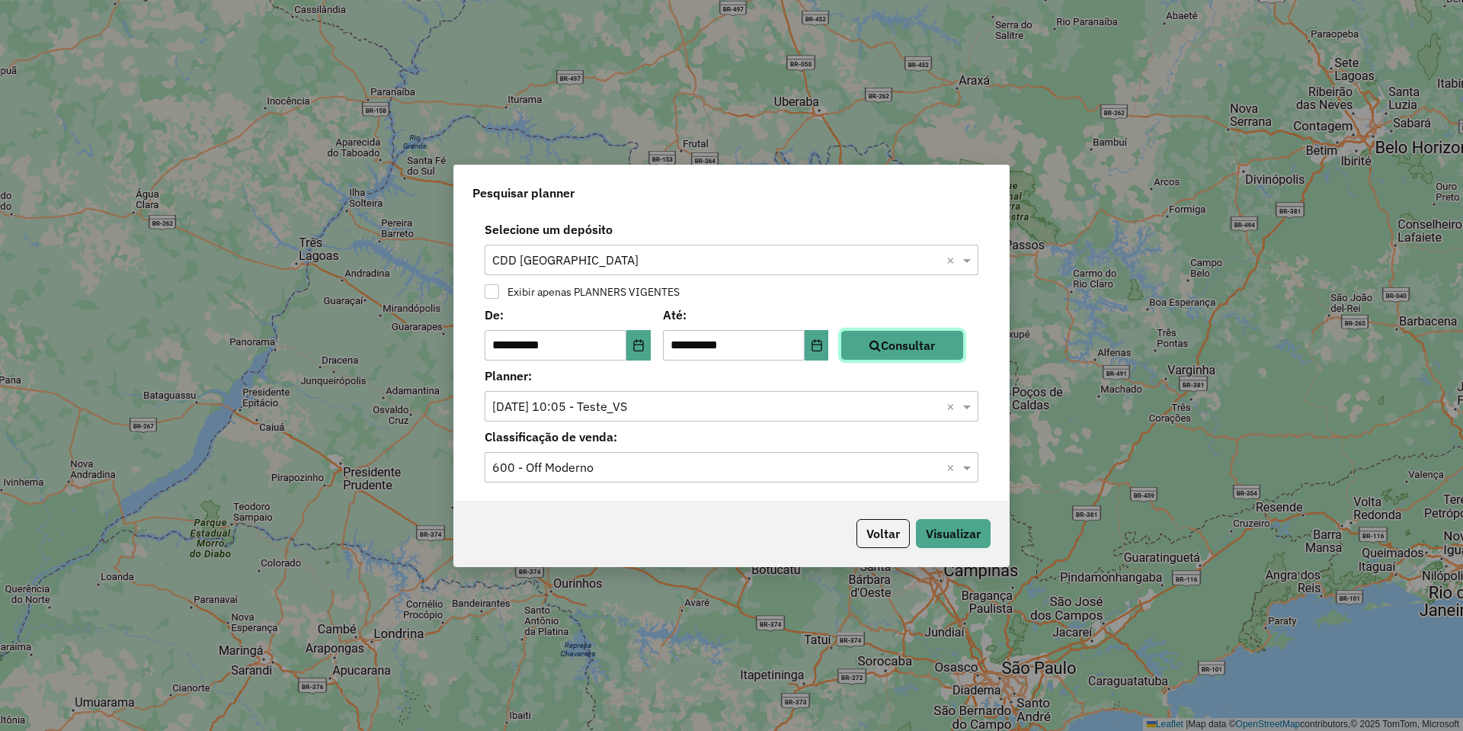
click at [879, 339] on button "Consultar" at bounding box center [901, 345] width 123 height 30
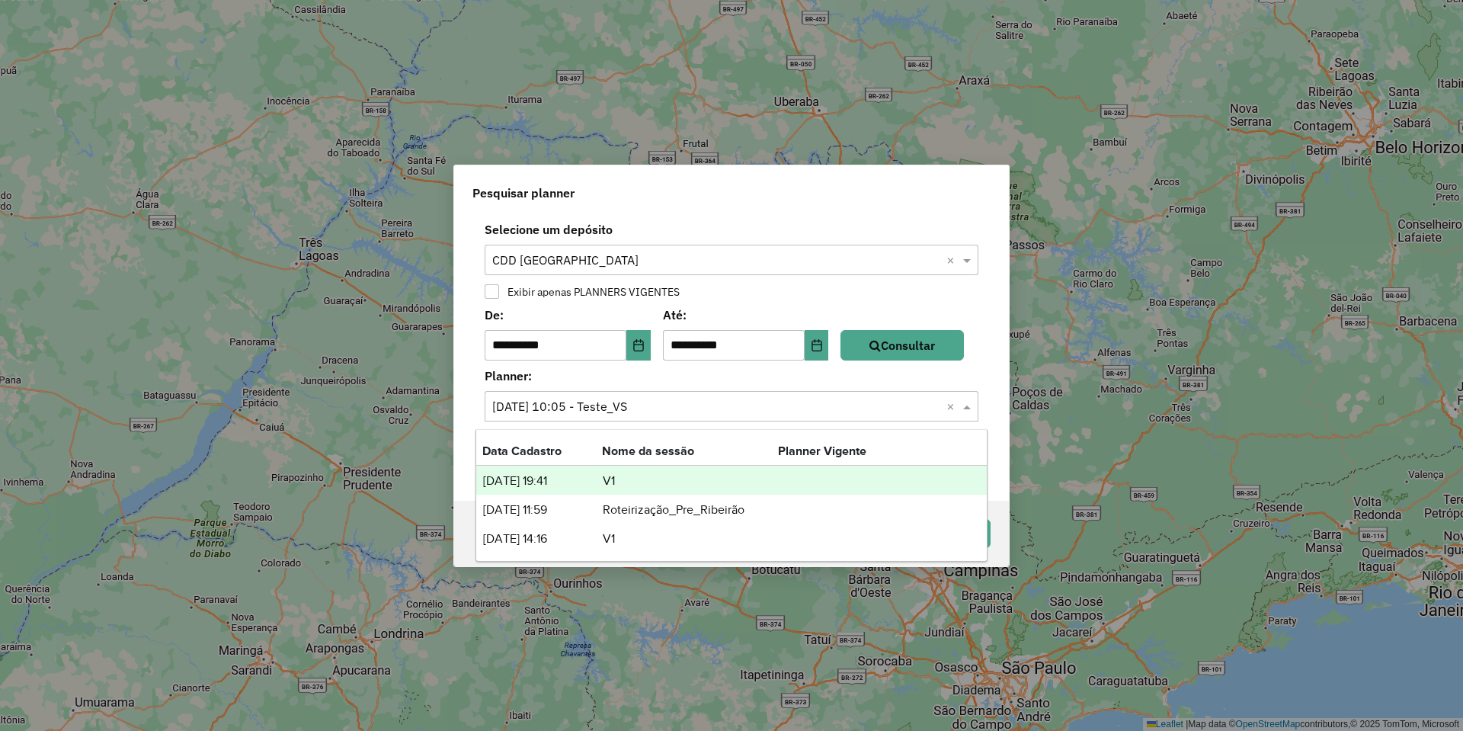
click at [629, 418] on div "Selecione o planner × 17/06/2025 10:05 - Teste_VS ×" at bounding box center [732, 406] width 494 height 30
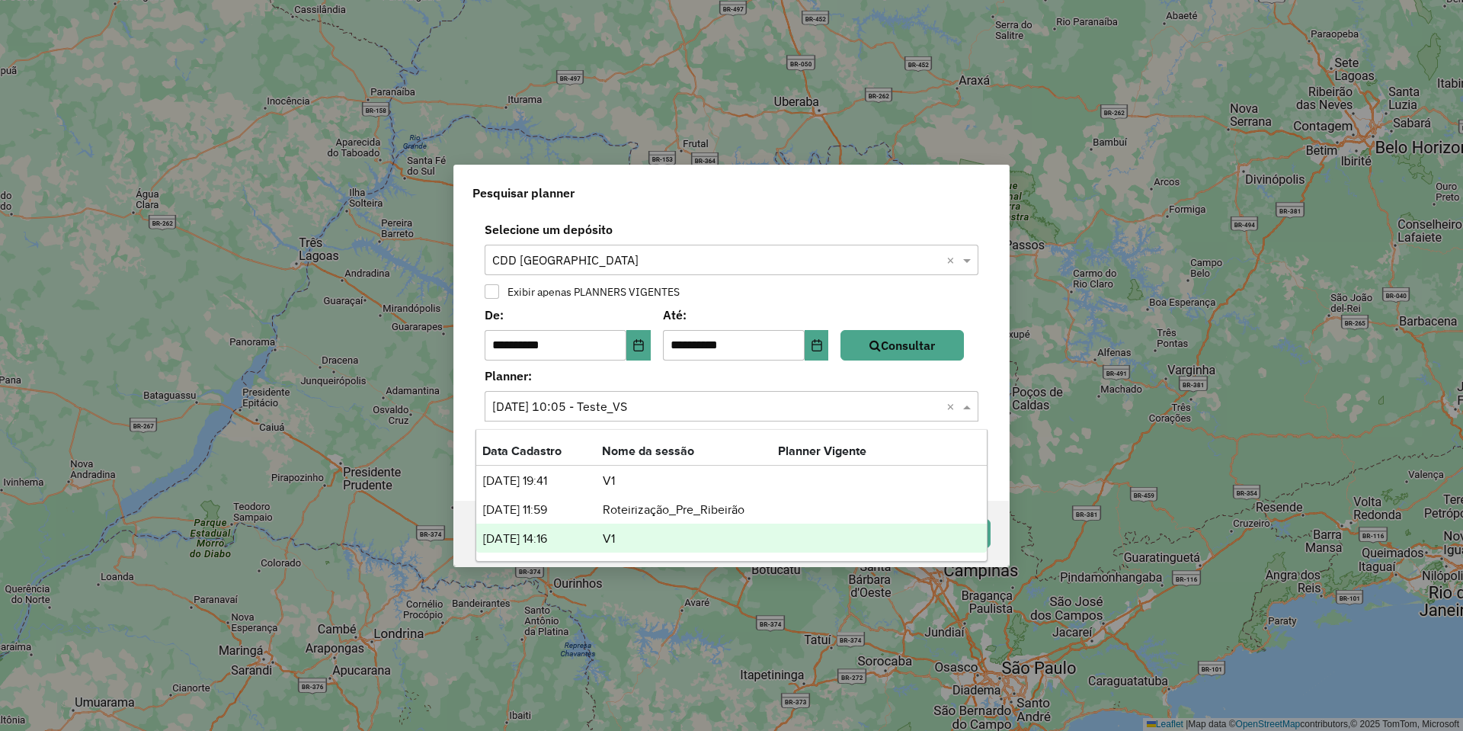
click at [651, 544] on td "V1" at bounding box center [690, 539] width 176 height 20
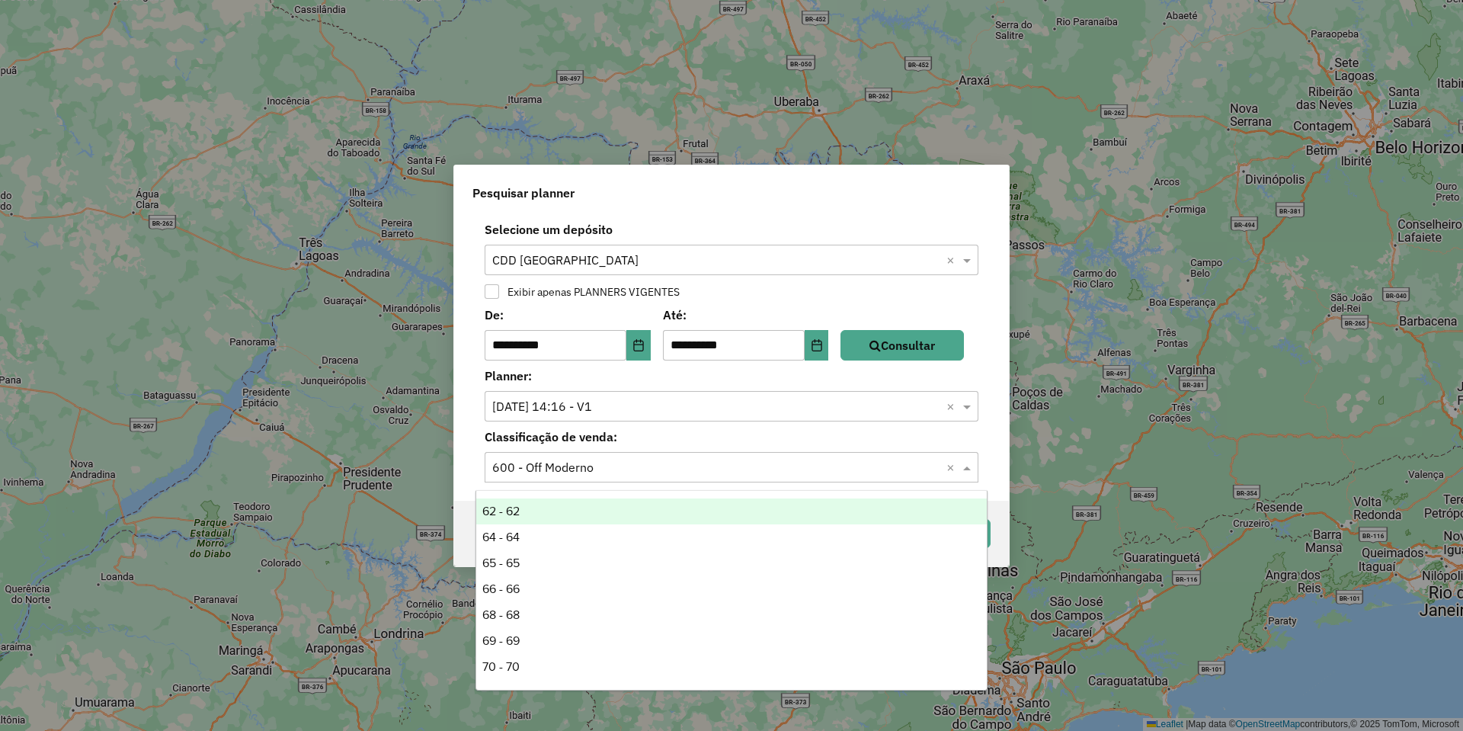
click at [651, 465] on input "text" at bounding box center [716, 468] width 448 height 18
click at [794, 431] on label "Classificação de venda:" at bounding box center [731, 436] width 512 height 18
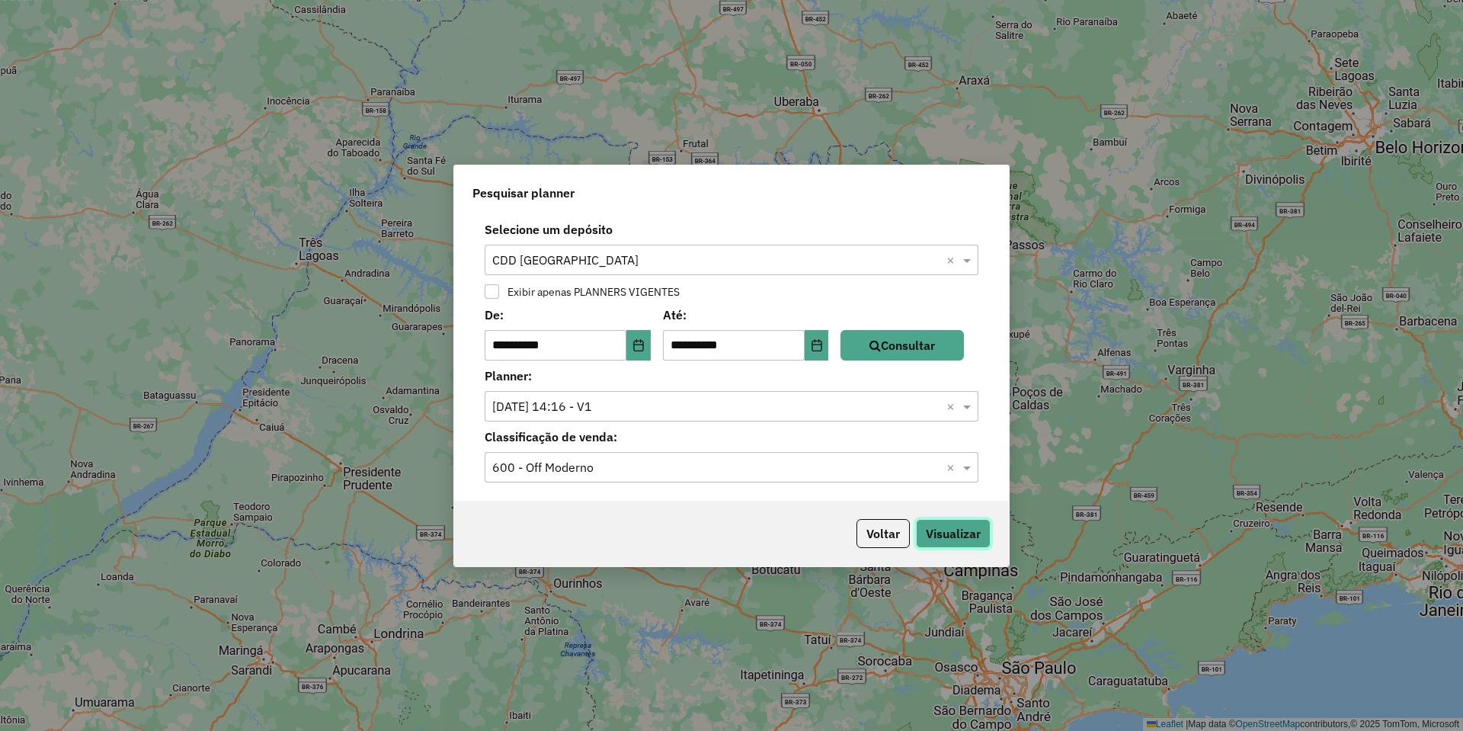
click at [952, 531] on button "Visualizar" at bounding box center [953, 533] width 75 height 29
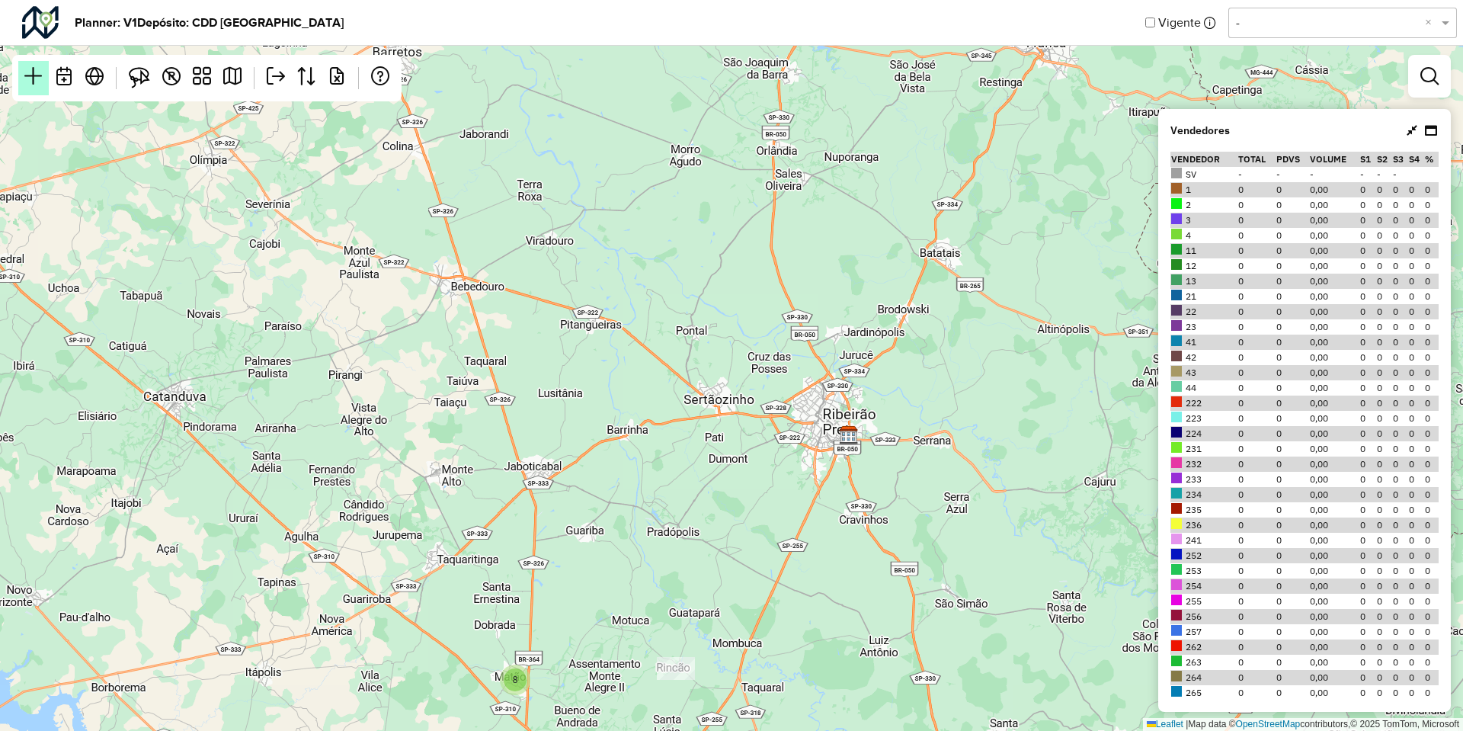
click at [40, 84] on em at bounding box center [33, 76] width 18 height 18
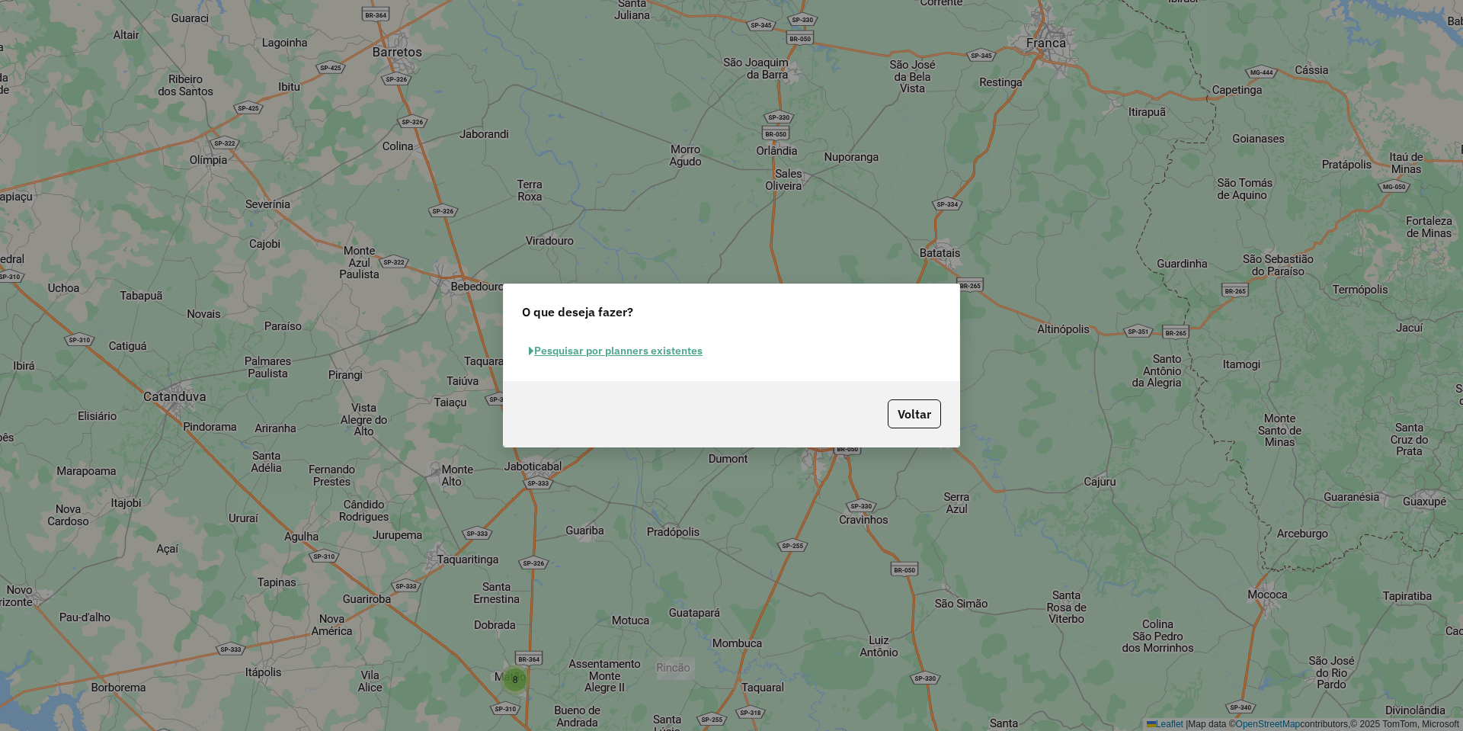
click at [636, 351] on button "Pesquisar por planners existentes" at bounding box center [615, 351] width 187 height 24
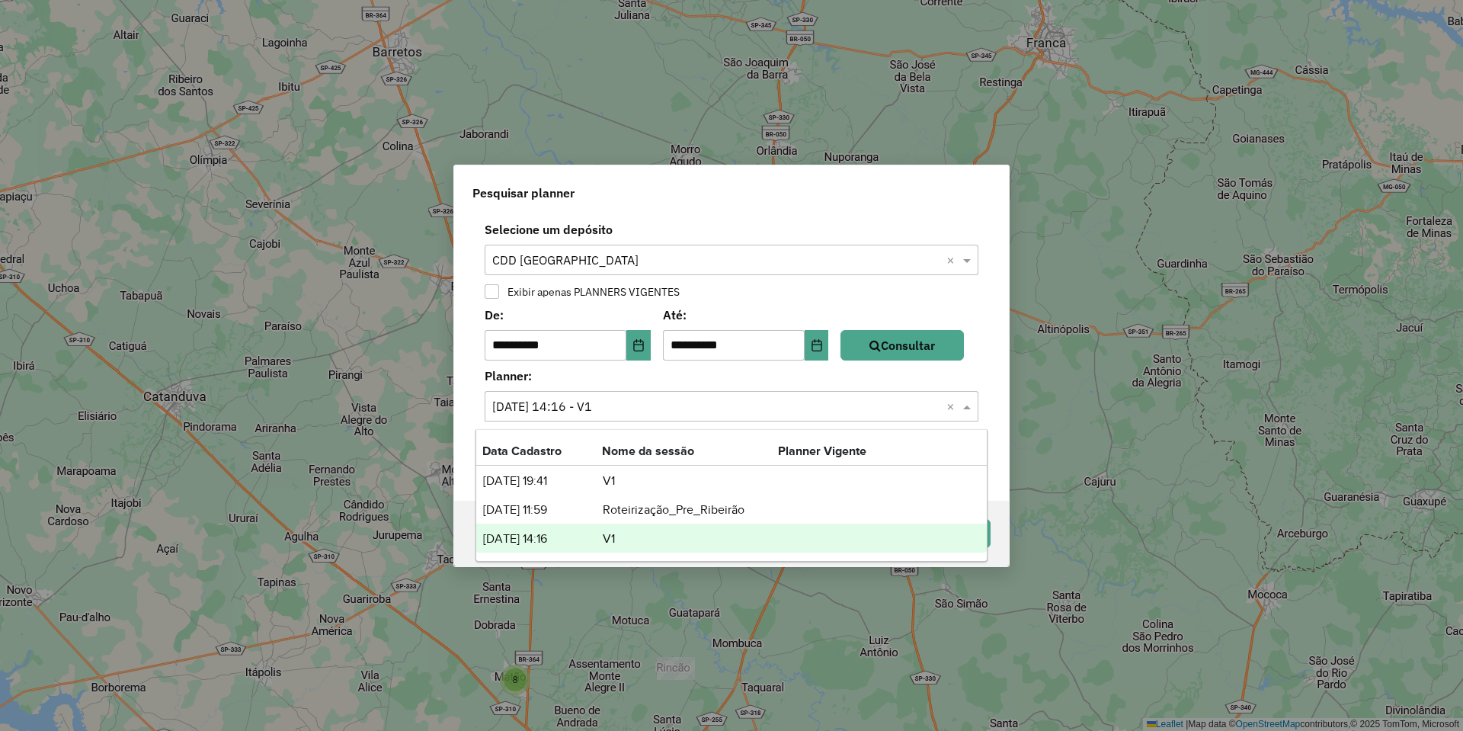
click at [619, 402] on input "text" at bounding box center [716, 407] width 448 height 18
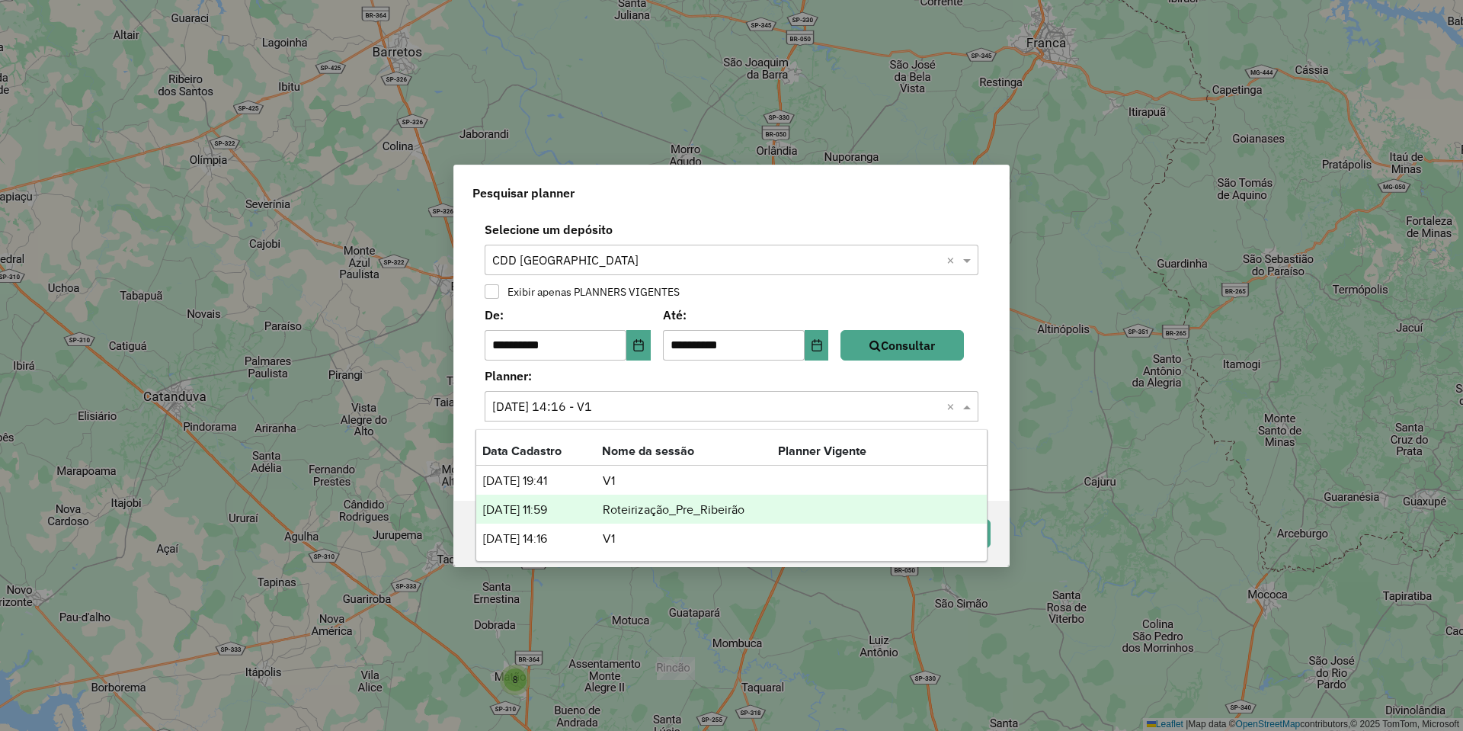
click at [617, 514] on td "Roteirização_Pre_Ribeirão" at bounding box center [690, 510] width 176 height 20
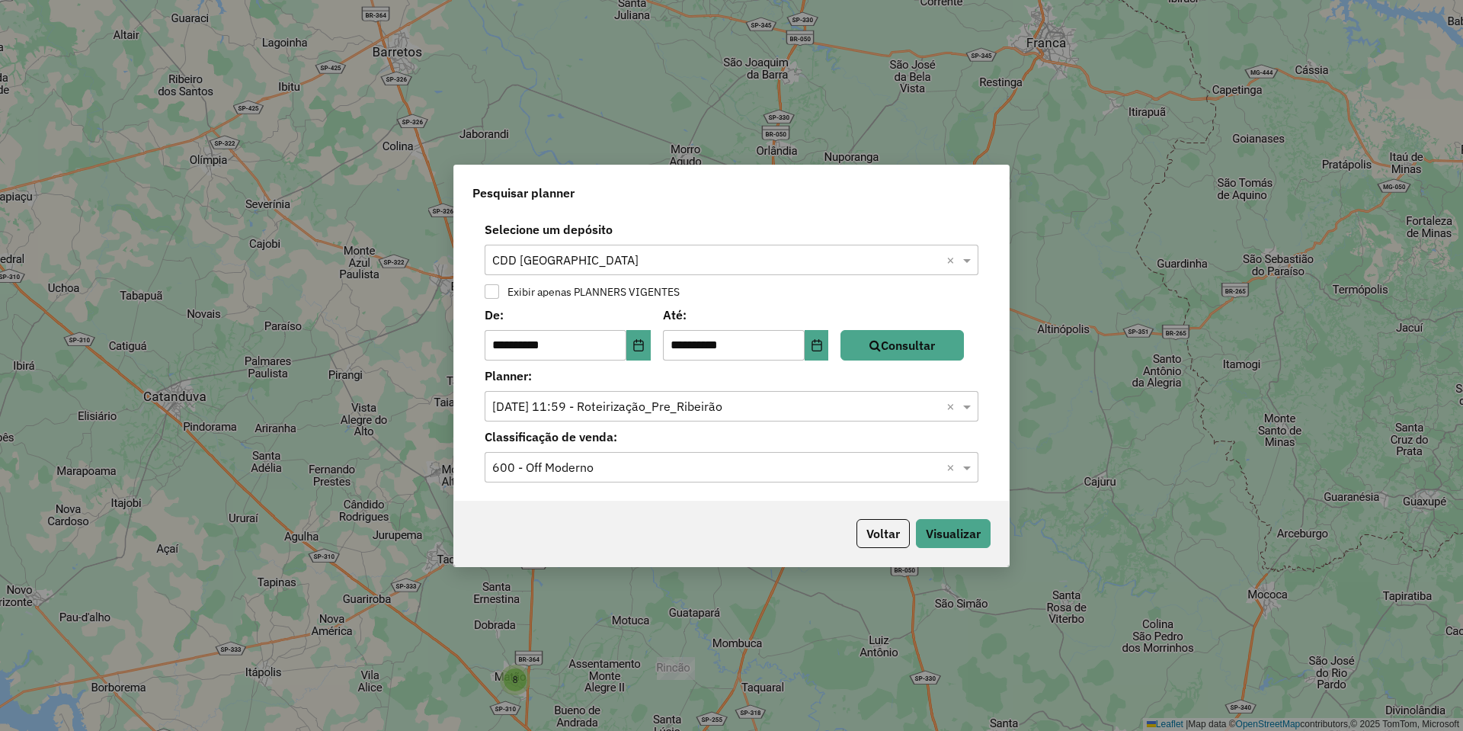
click at [708, 395] on div "Selecione o planner × 24/06/2025 11:59 - Roteirização_Pre_Ribeirão ×" at bounding box center [732, 406] width 494 height 30
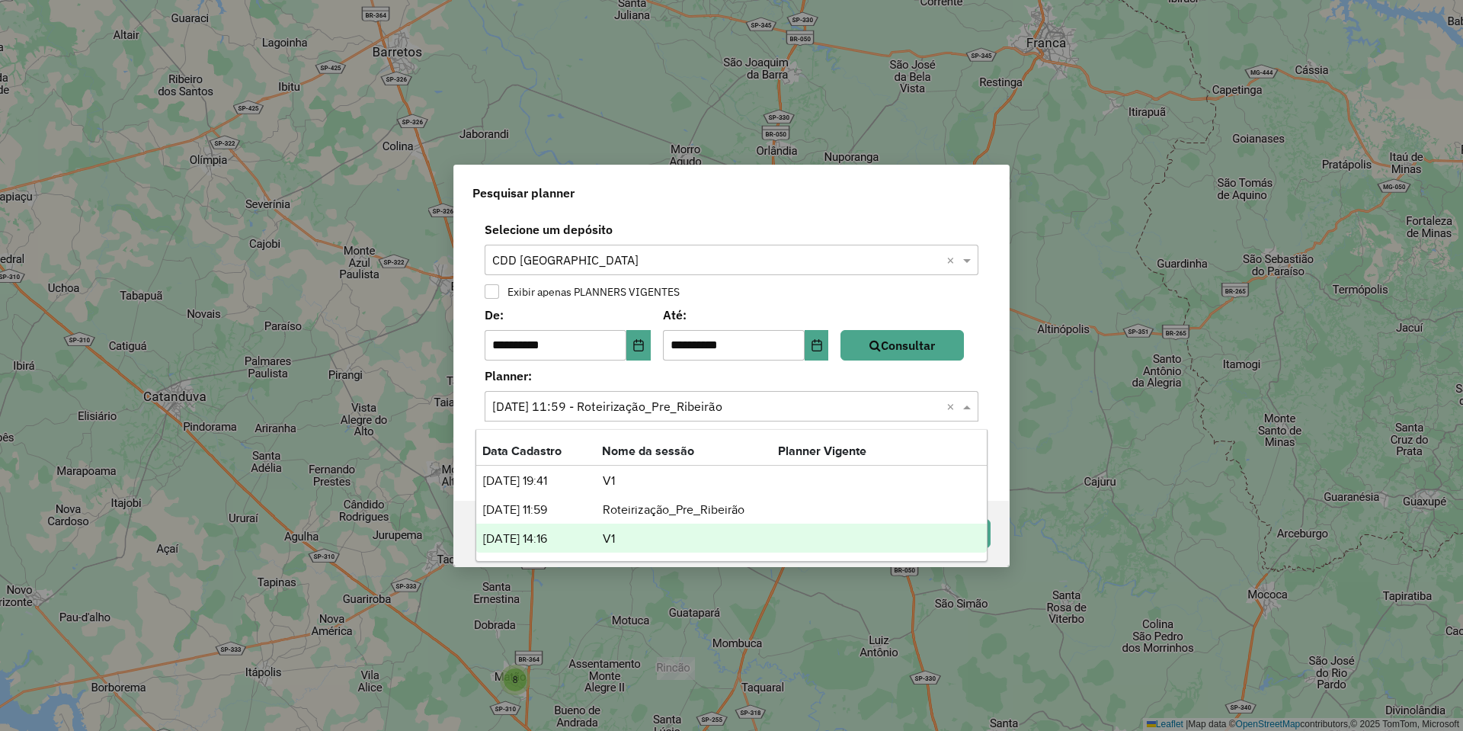
click at [607, 541] on td "V1" at bounding box center [690, 539] width 176 height 20
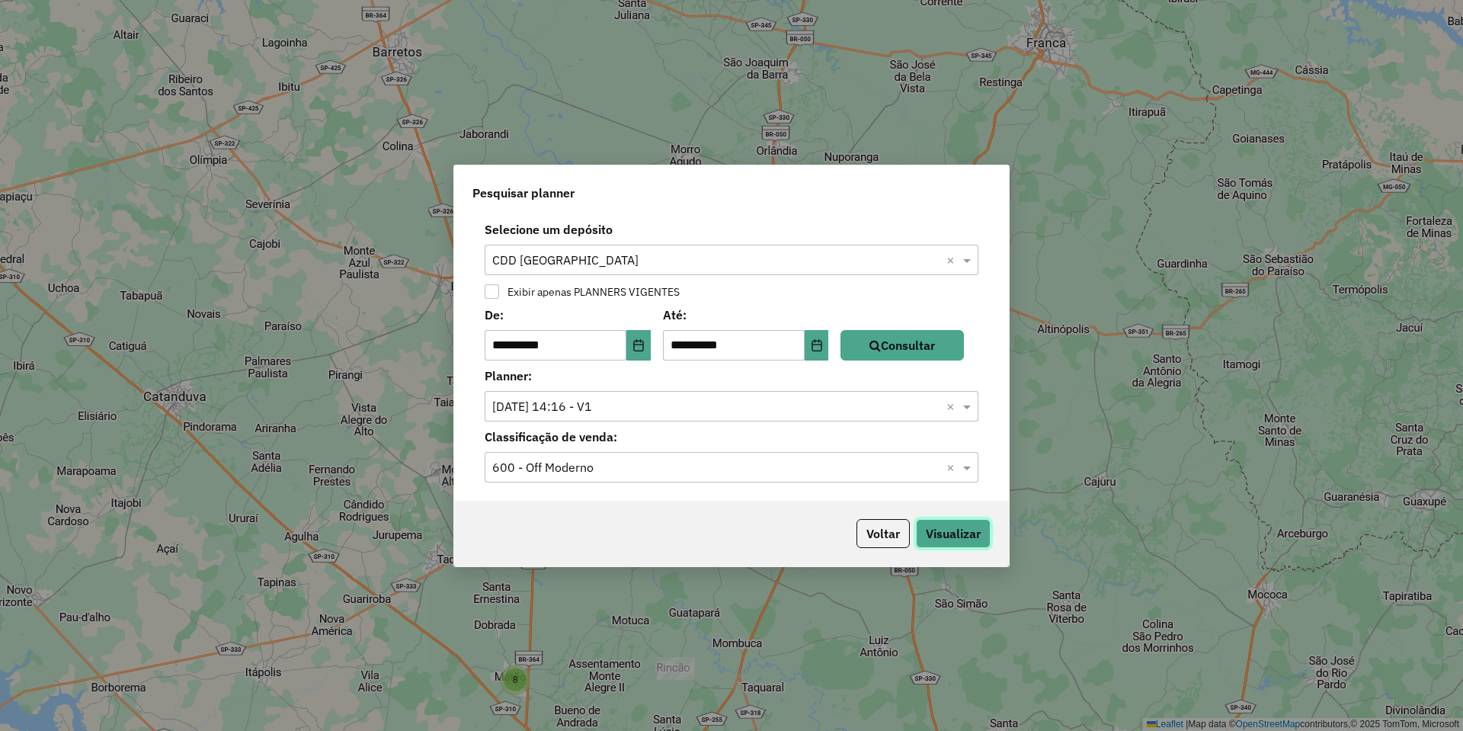
click at [935, 544] on button "Visualizar" at bounding box center [953, 533] width 75 height 29
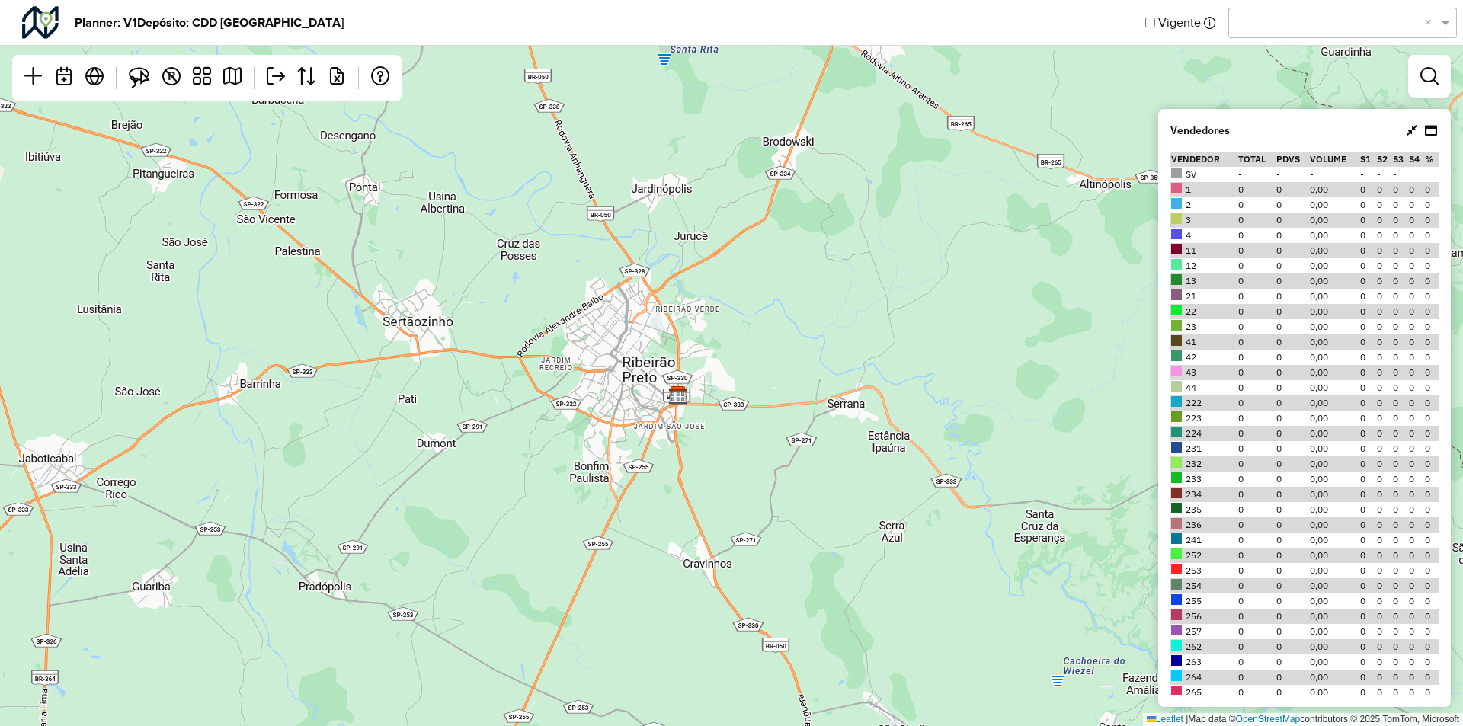
click at [1288, 29] on input "text" at bounding box center [1327, 23] width 183 height 18
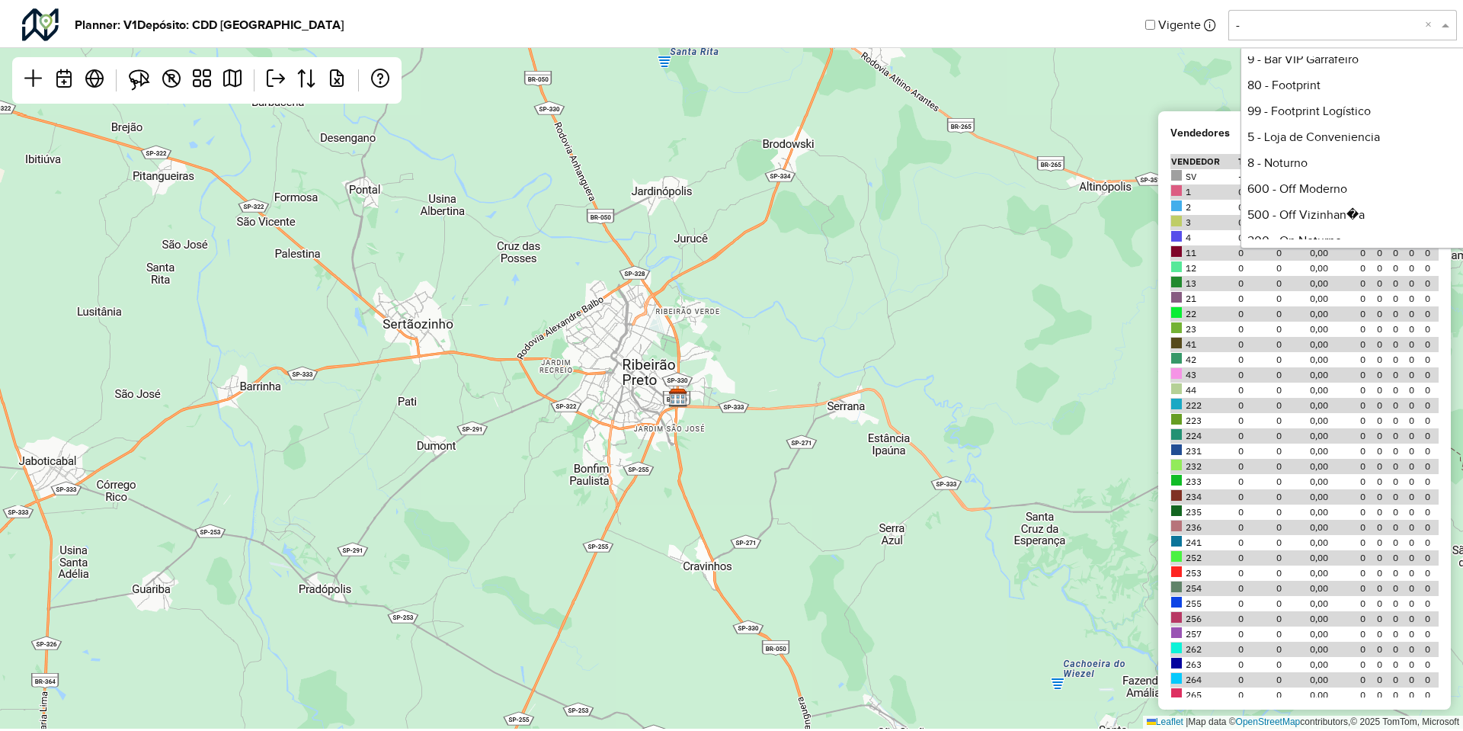
scroll to position [406, 0]
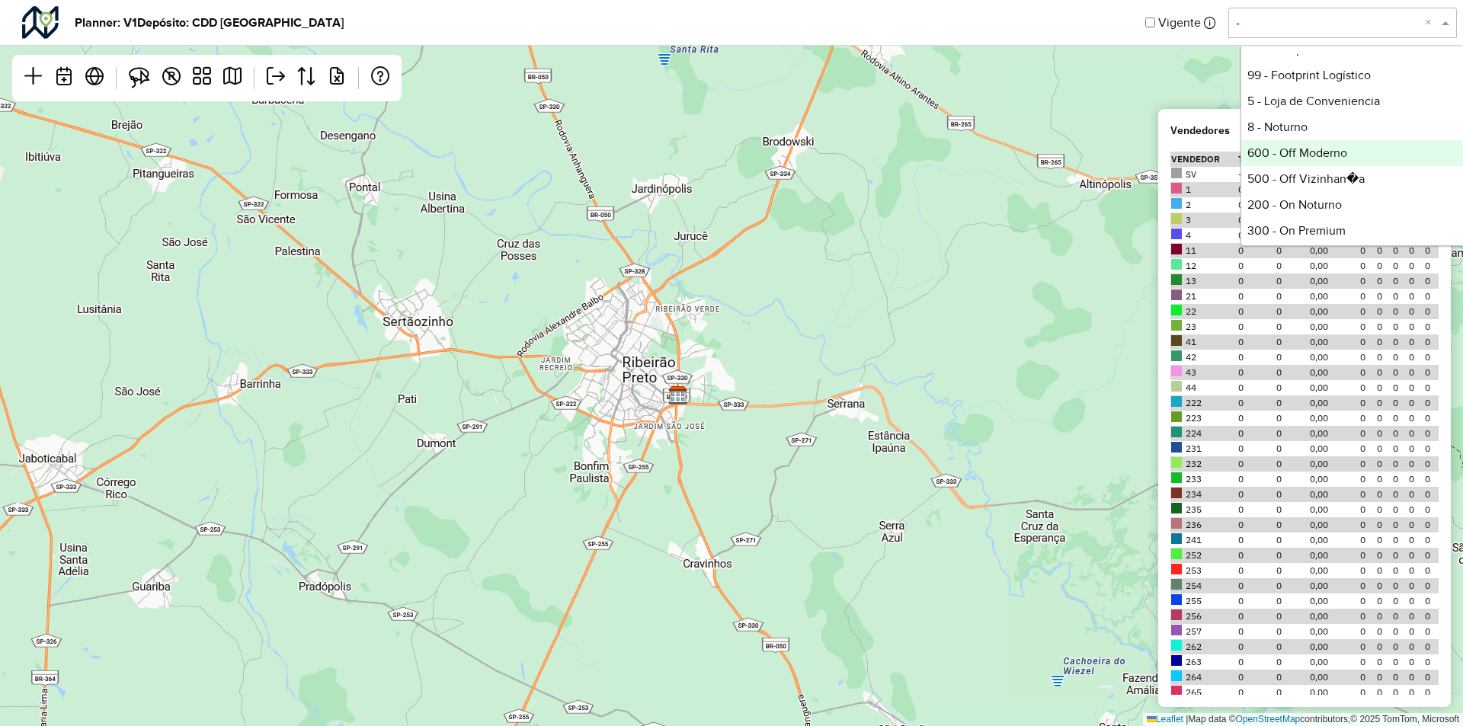
click at [1302, 147] on div "600 - Off Moderno" at bounding box center [1354, 153] width 227 height 26
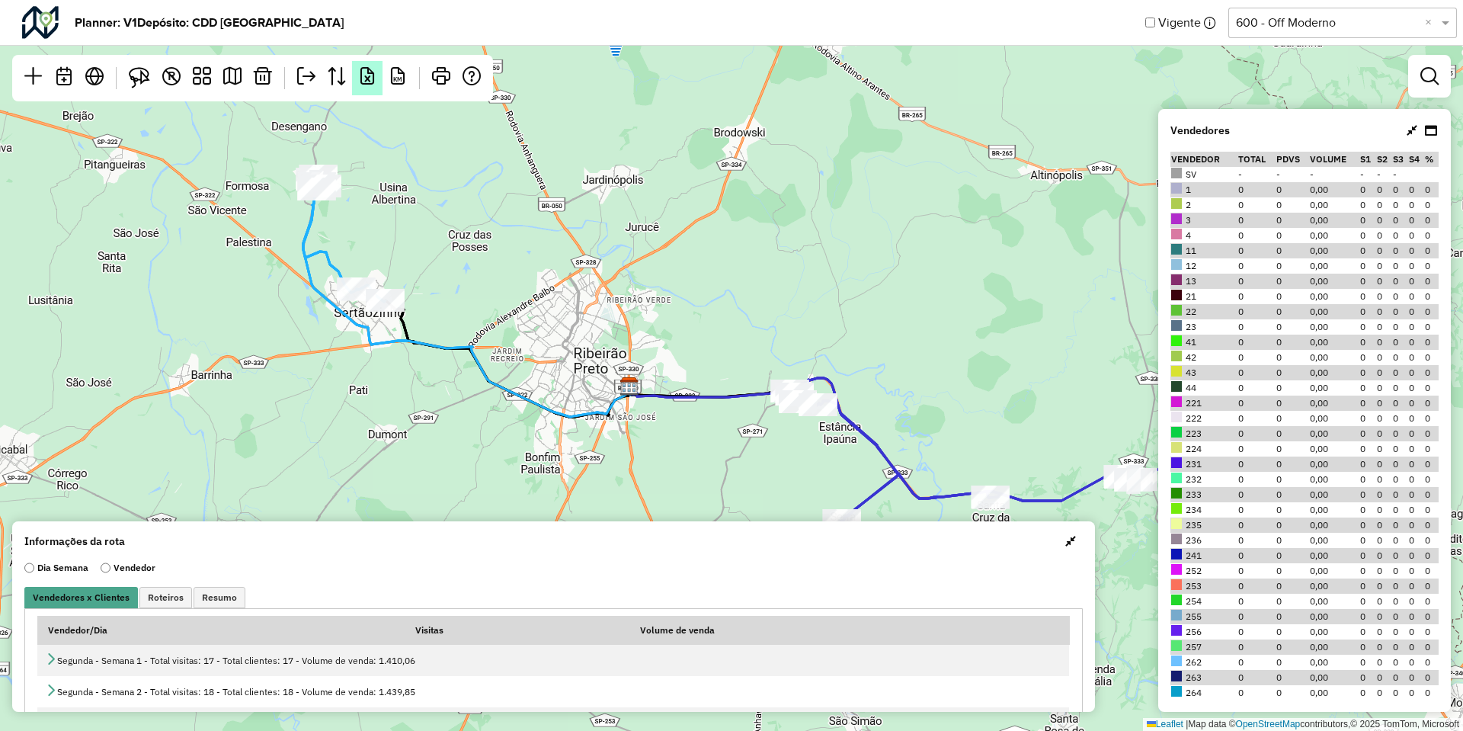
click at [376, 72] on em at bounding box center [367, 76] width 18 height 18
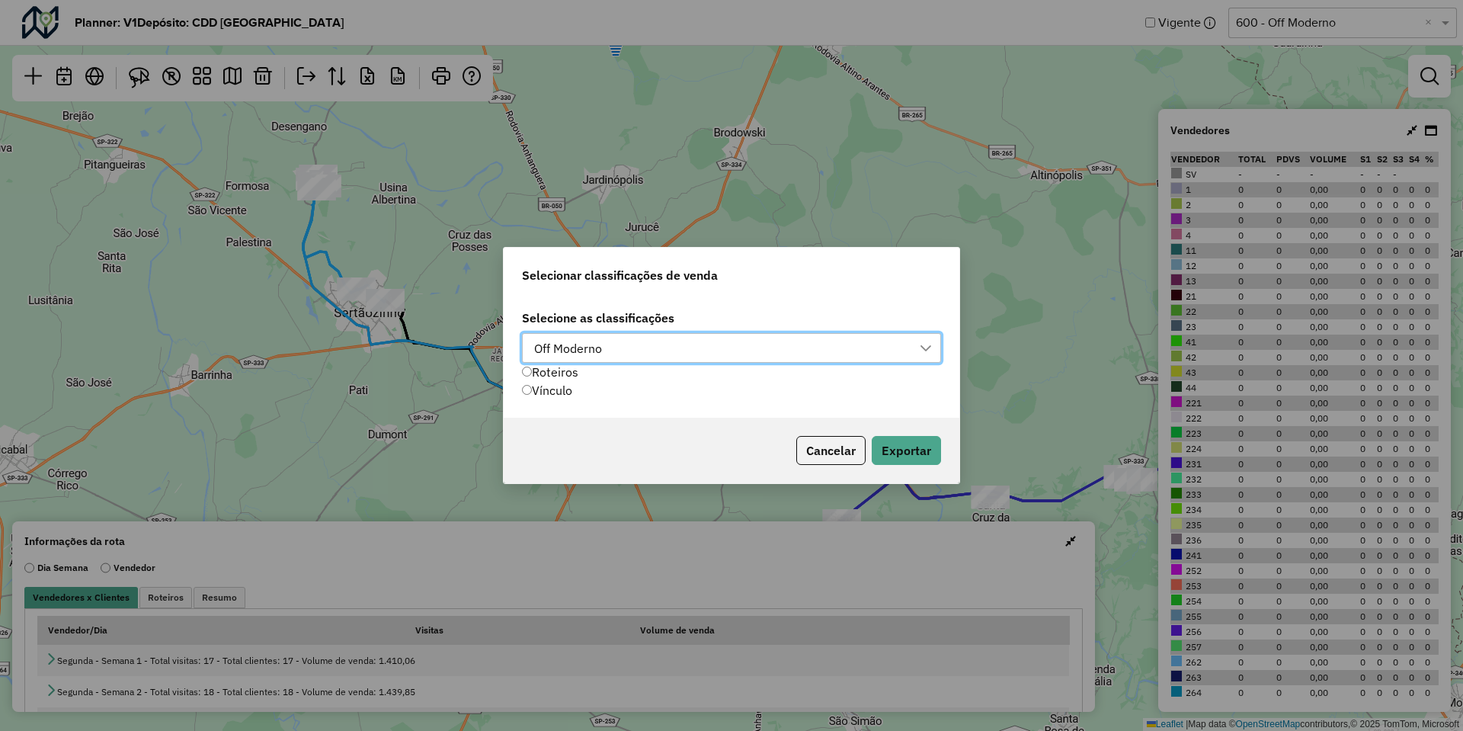
scroll to position [11, 69]
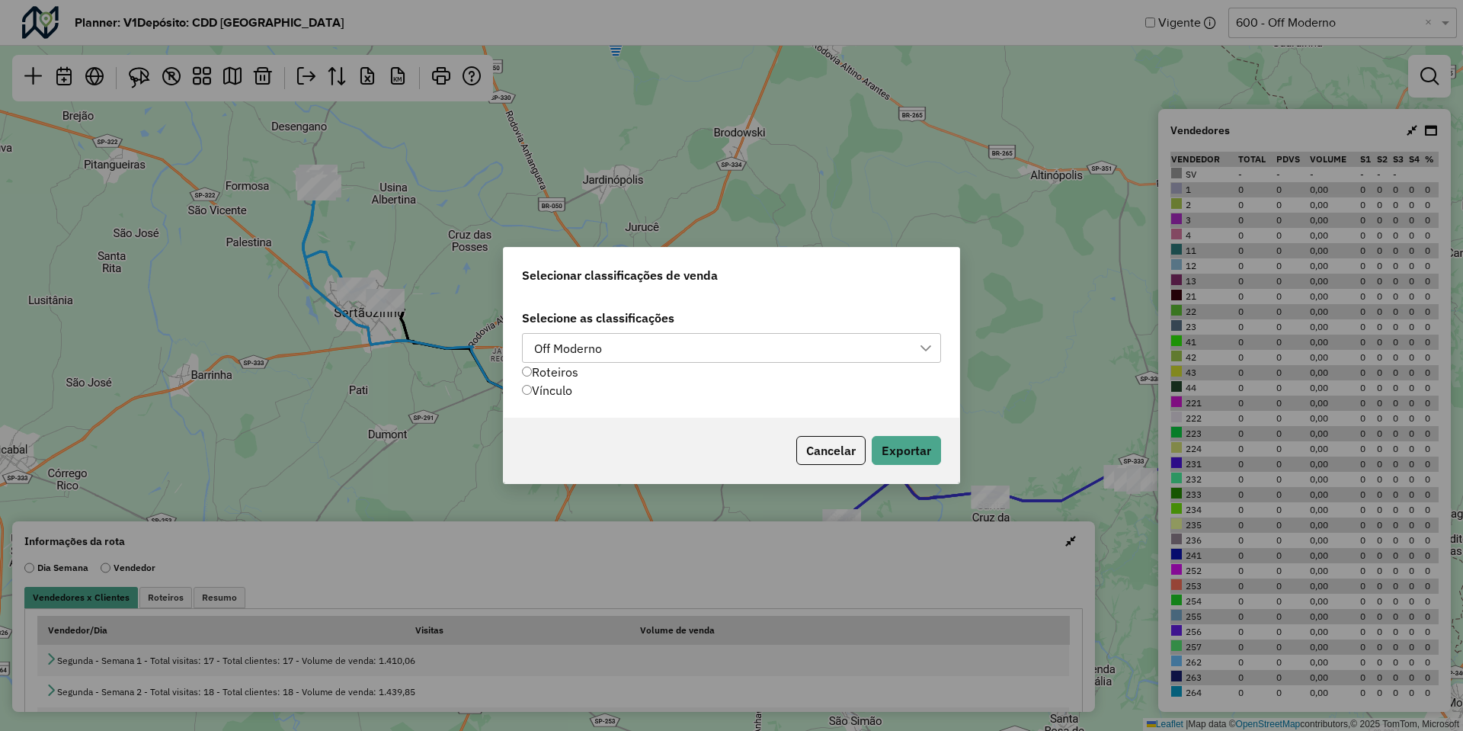
click at [581, 360] on div "Off Moderno" at bounding box center [568, 348] width 78 height 29
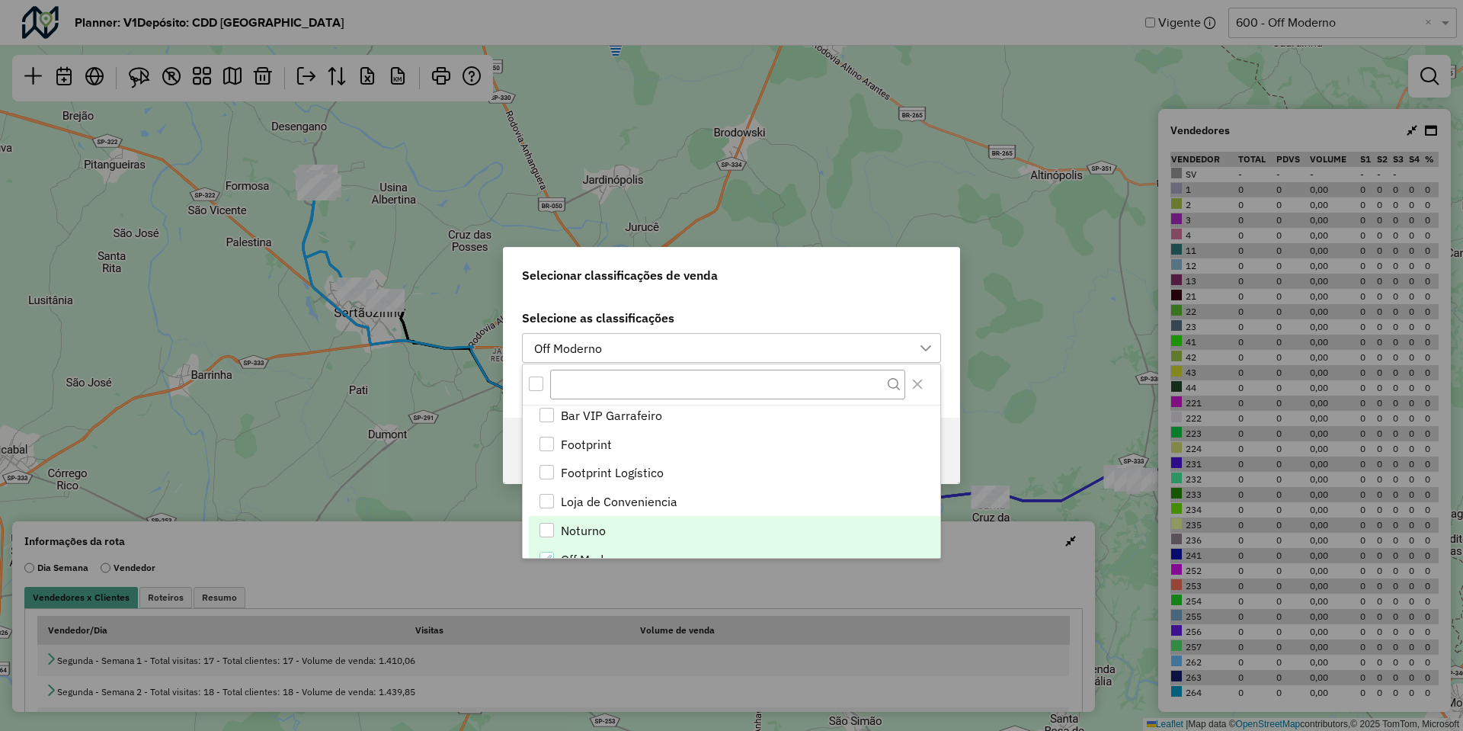
scroll to position [523, 0]
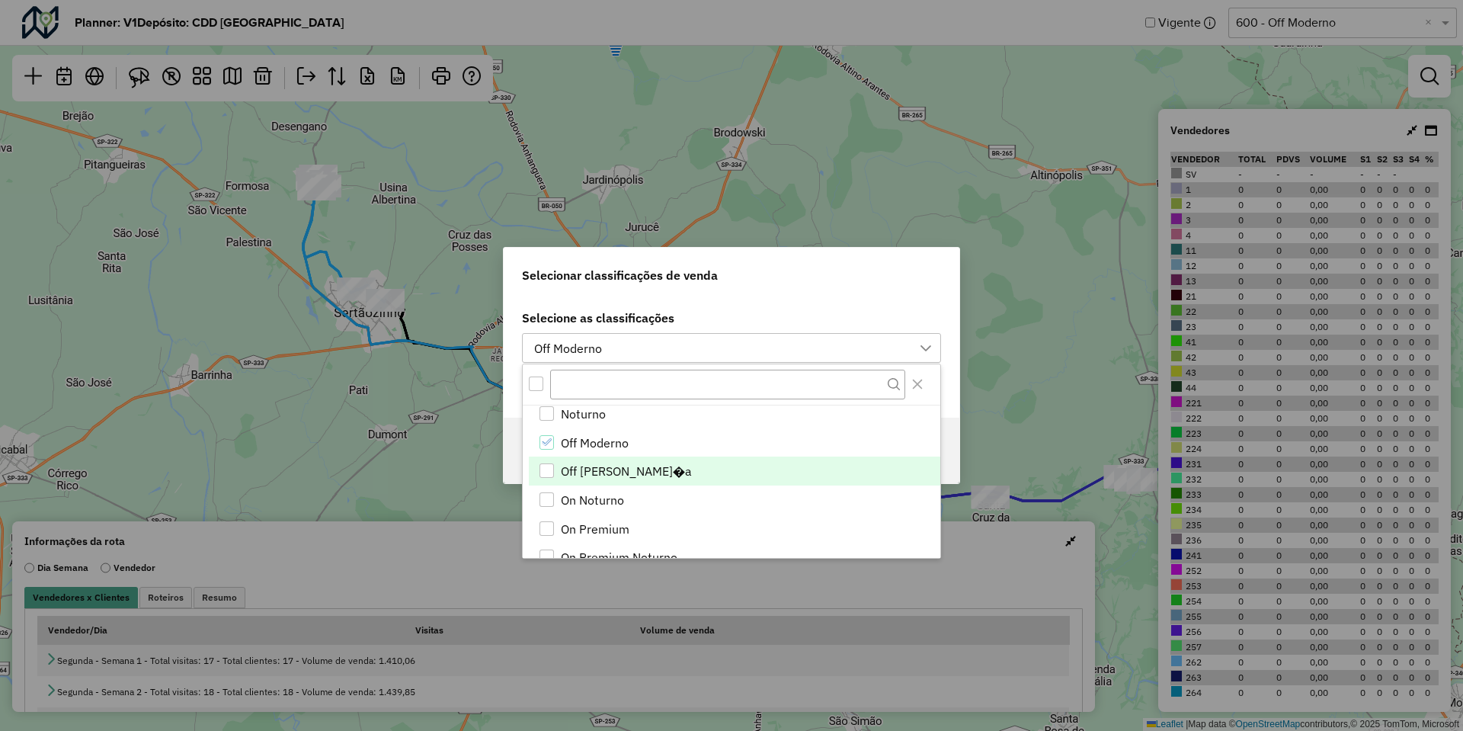
click at [632, 477] on span "Off Vizinhan�a" at bounding box center [626, 471] width 131 height 18
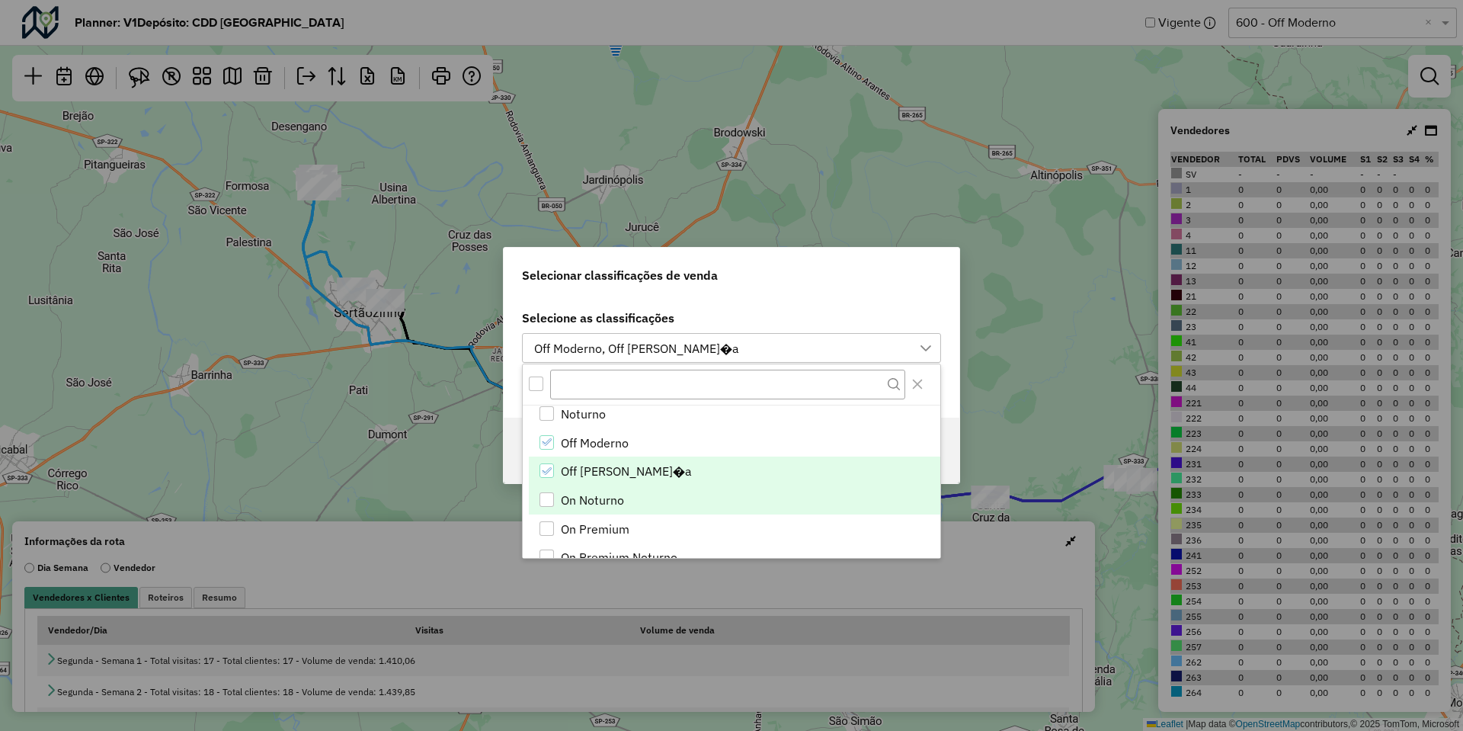
click at [619, 496] on span "On Noturno" at bounding box center [592, 500] width 63 height 18
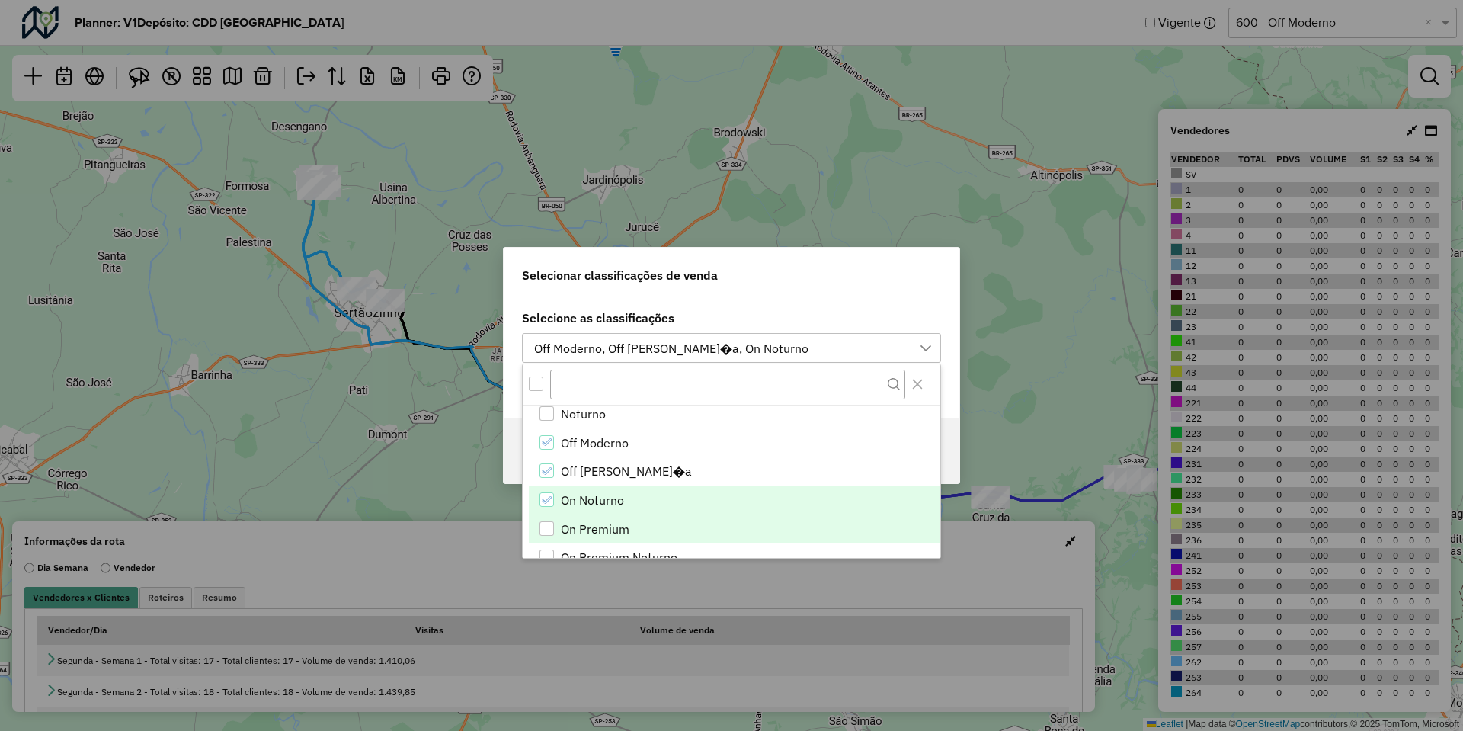
click at [603, 530] on span "On Premium" at bounding box center [595, 529] width 69 height 18
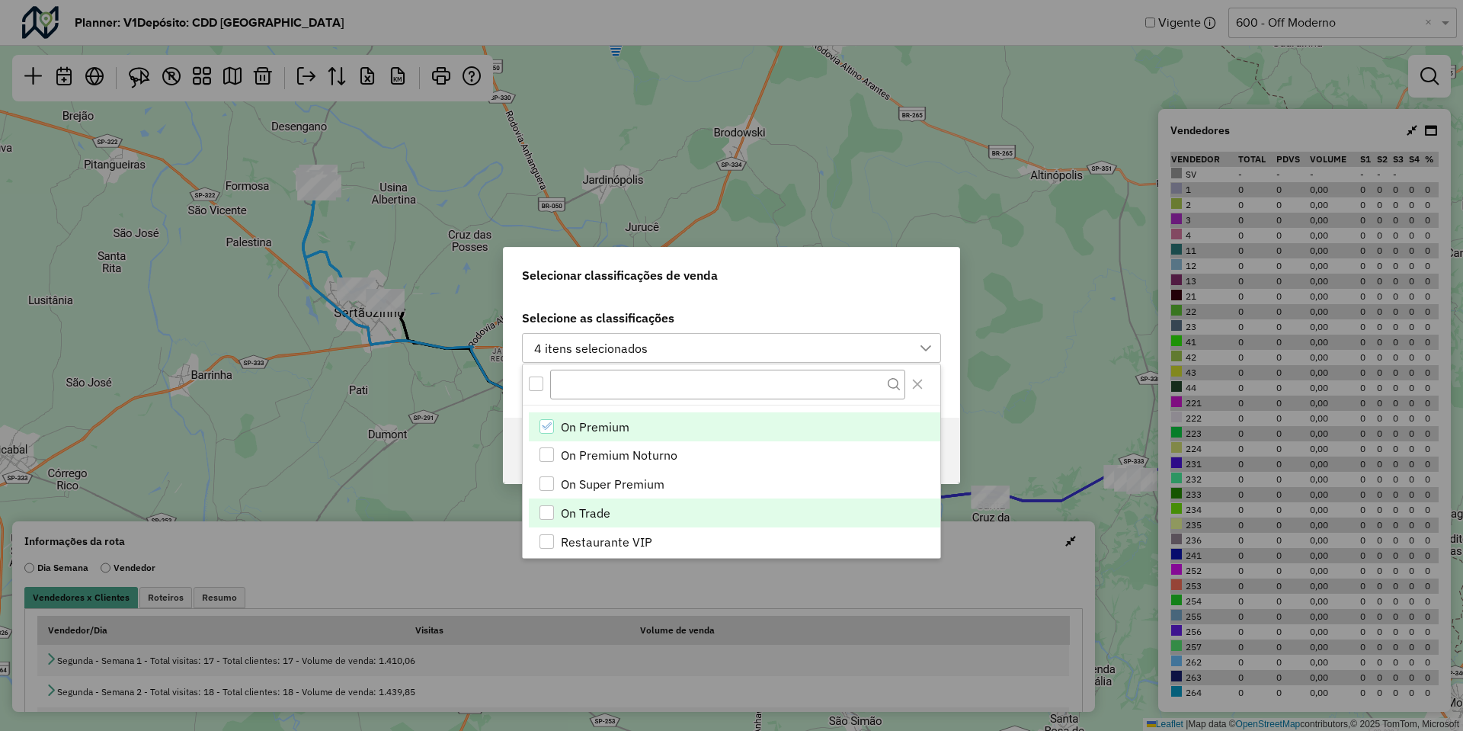
click at [601, 515] on span "On Trade" at bounding box center [586, 513] width 50 height 18
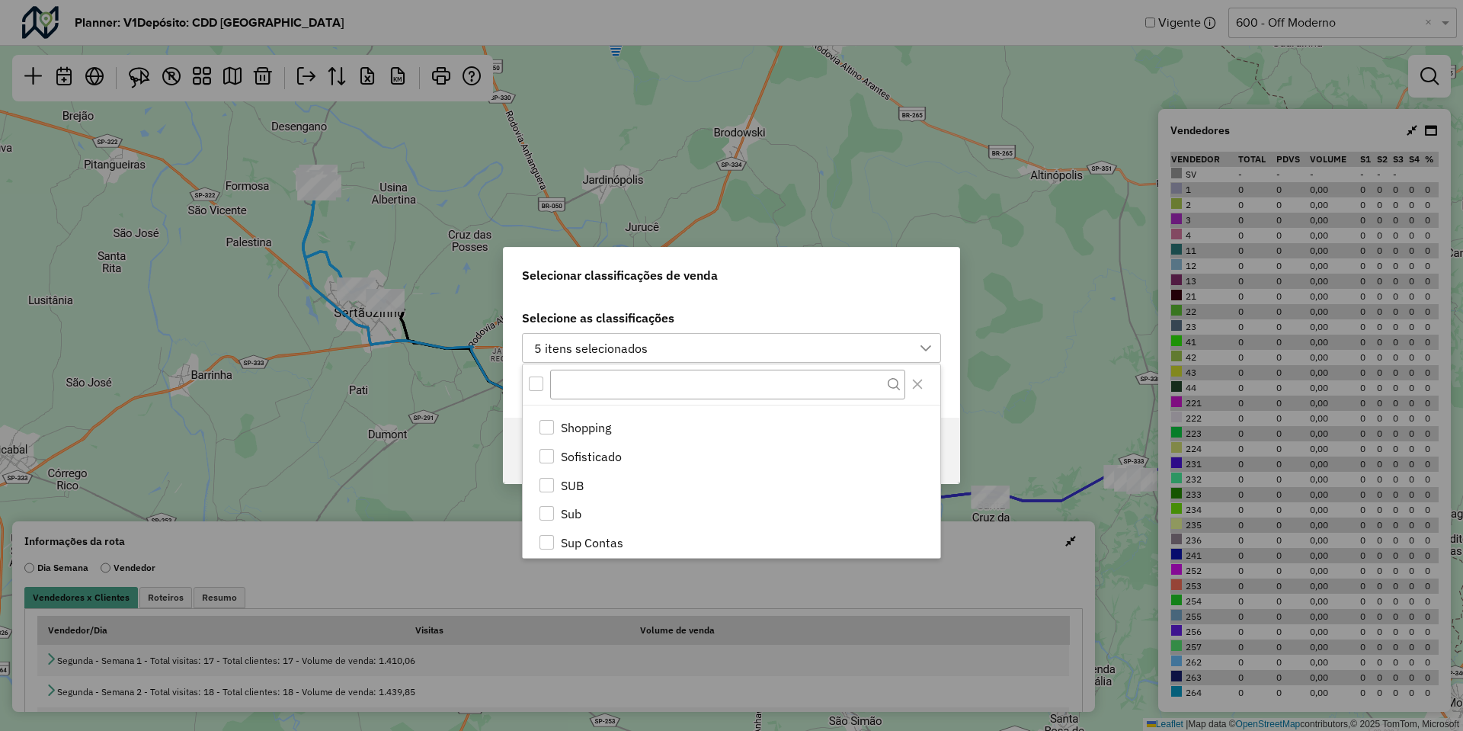
scroll to position [828, 0]
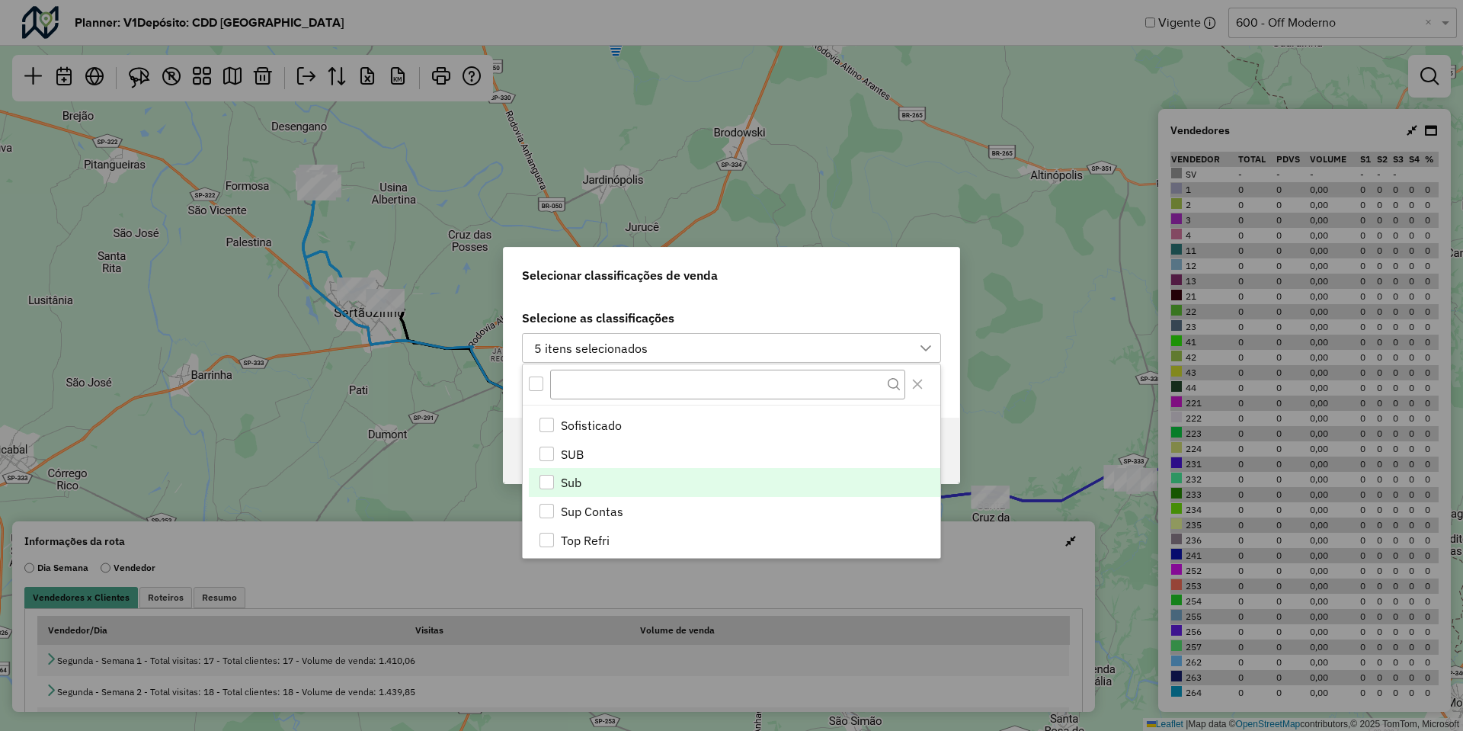
click at [619, 490] on li "Sub" at bounding box center [734, 482] width 411 height 29
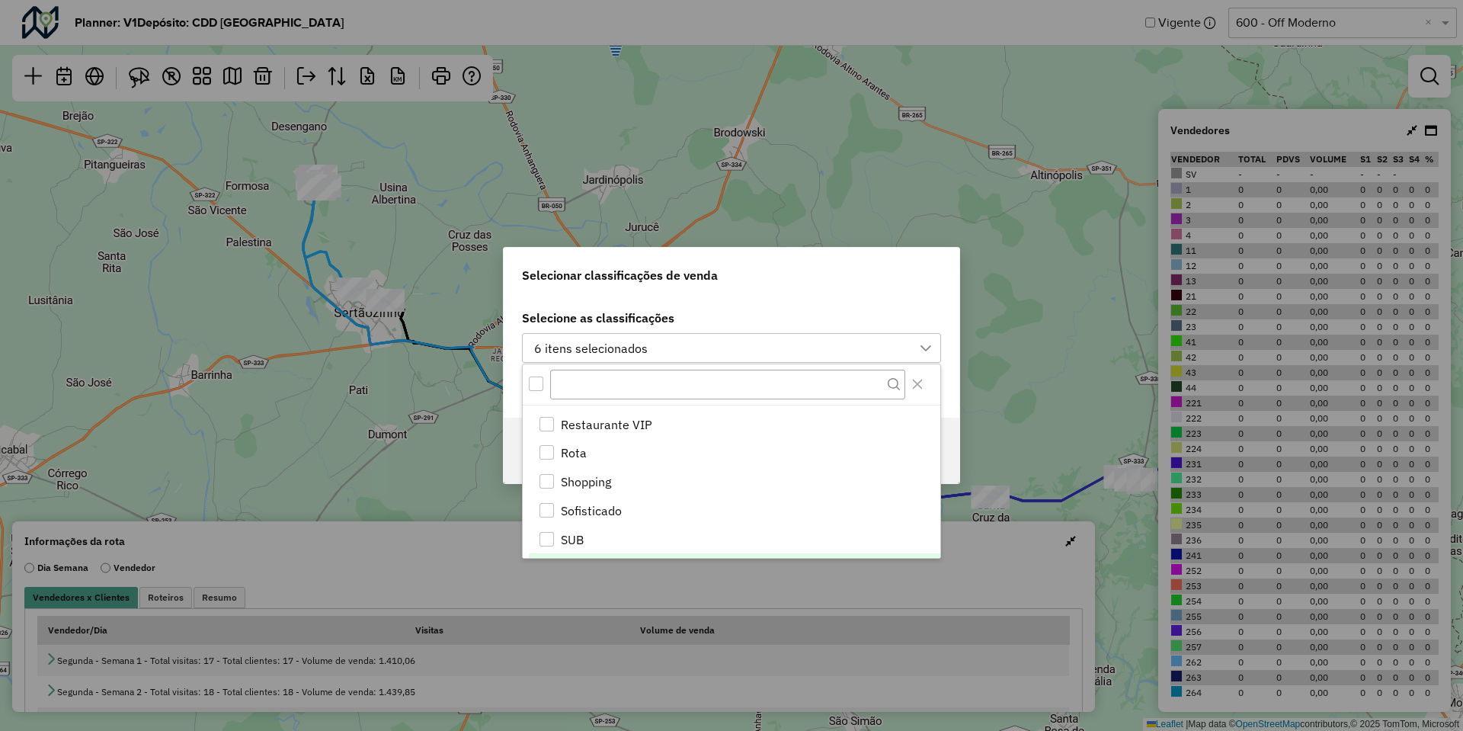
scroll to position [866, 0]
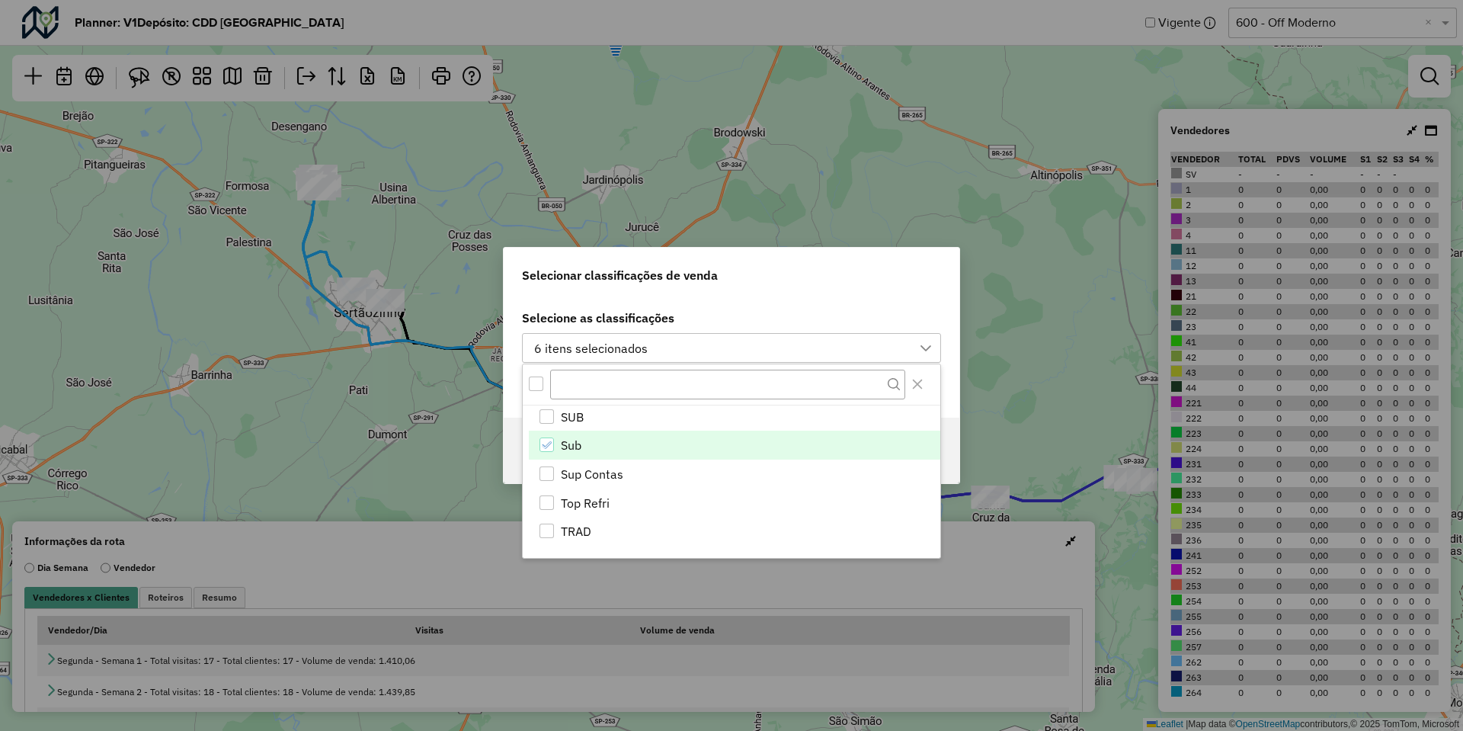
click at [802, 296] on div "Selecione as classificações 6 itens selecionados Roteiros Vínculo" at bounding box center [732, 357] width 456 height 122
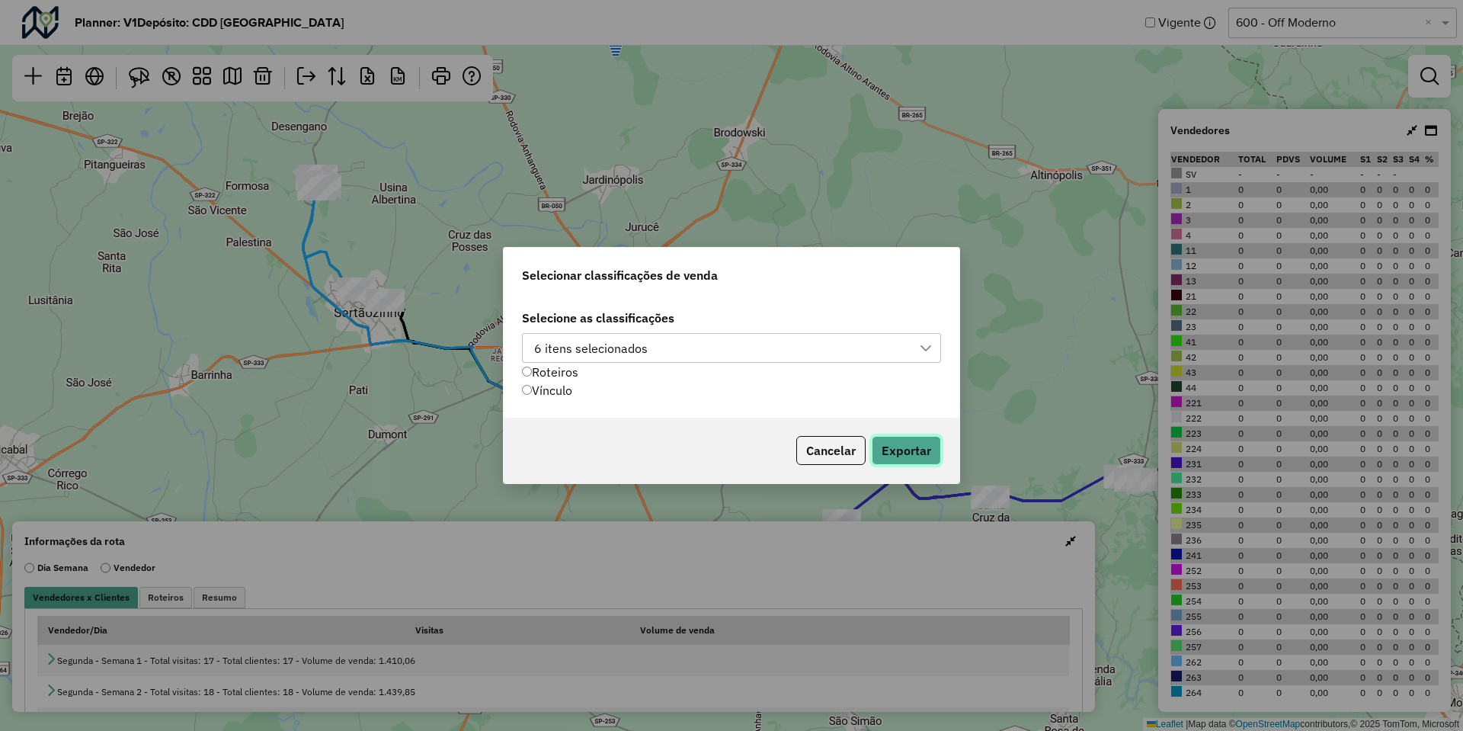
click at [893, 443] on button "Exportar" at bounding box center [906, 450] width 69 height 29
click at [1119, 21] on div "Selecionar classificações de venda Selecione as classificações 6 itens selecion…" at bounding box center [731, 365] width 1463 height 731
click at [1151, 21] on div "Selecionar classificações de venda Selecione as classificações 6 itens selecion…" at bounding box center [731, 365] width 1463 height 731
click at [834, 472] on div "Cancelar Exportar" at bounding box center [732, 451] width 456 height 66
click at [853, 450] on button "Cancelar" at bounding box center [830, 450] width 69 height 29
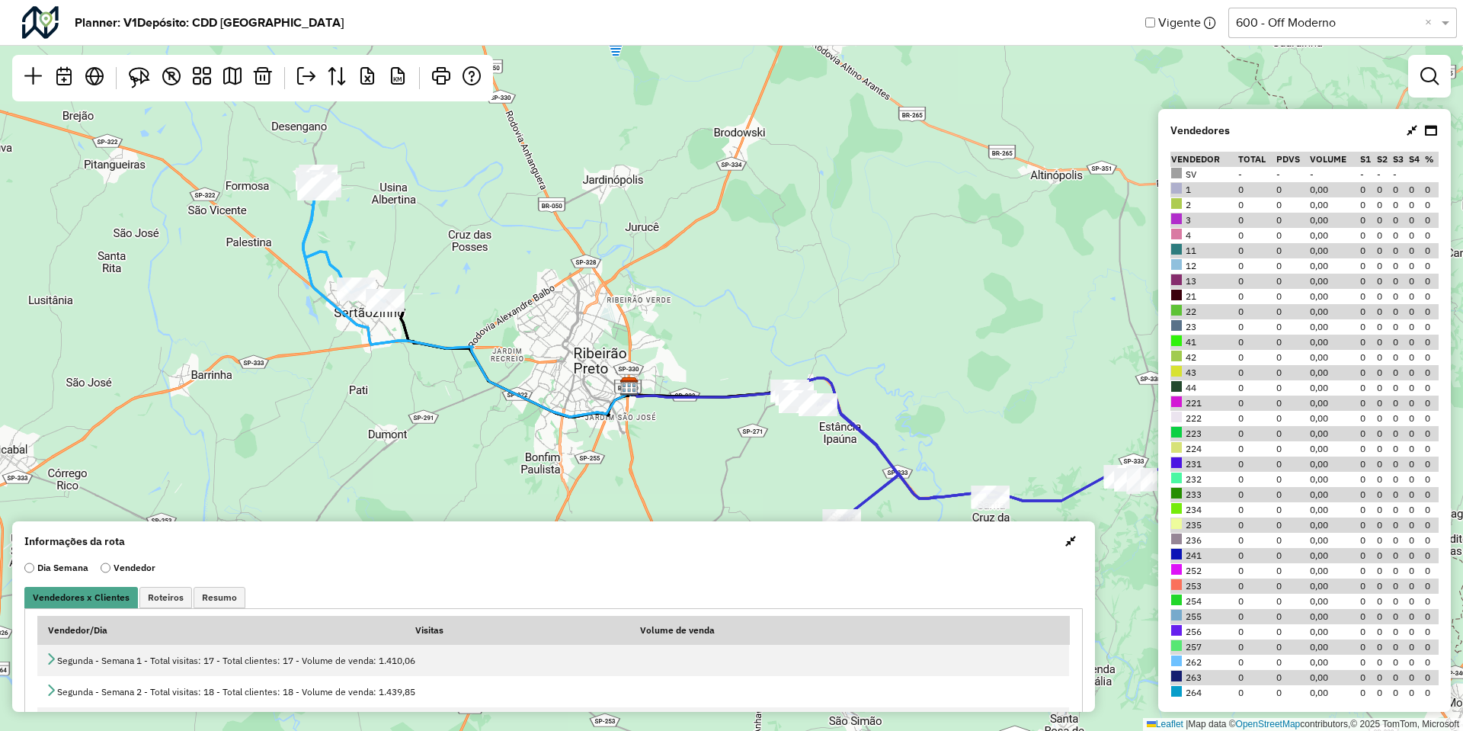
click at [1145, 18] on div "Planner: V1 Depósito: CDD Ribeirão Preto Vigente Selecione uma opção 600 - Off …" at bounding box center [731, 23] width 1463 height 46
